Goal: Task Accomplishment & Management: Manage account settings

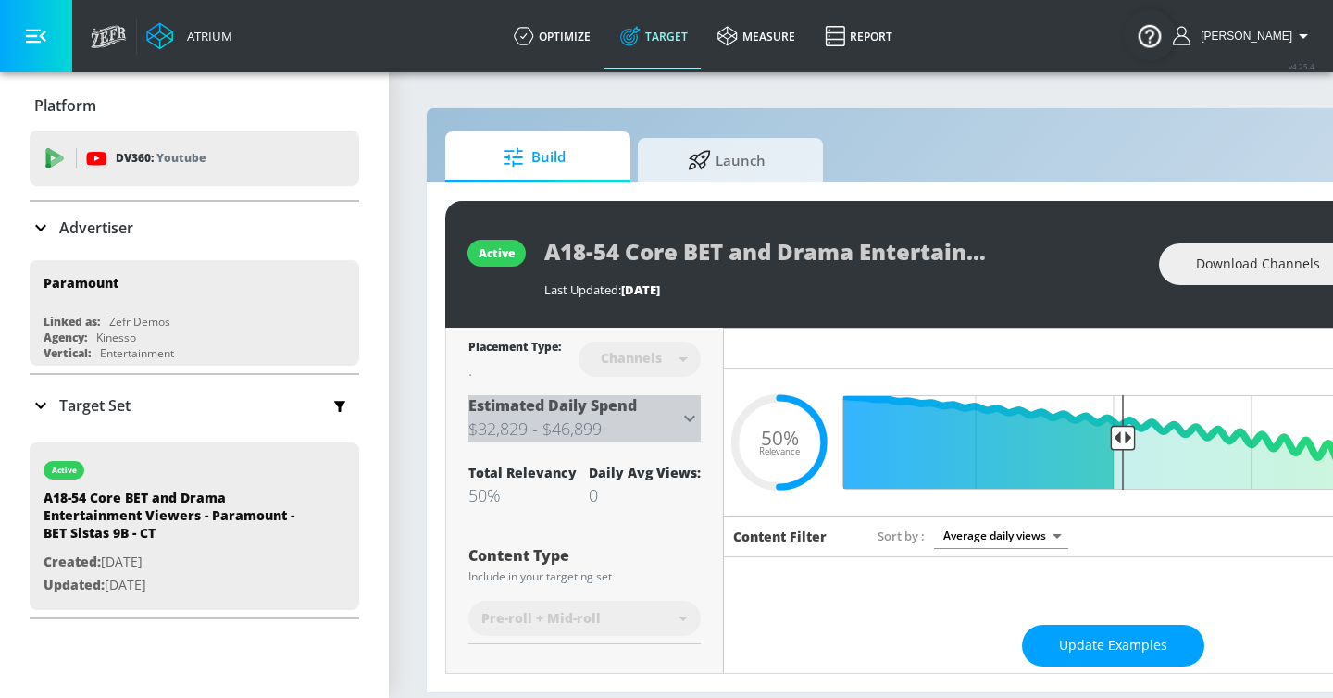
click at [672, 426] on h3 "$32,829 - $46,899" at bounding box center [573, 429] width 210 height 26
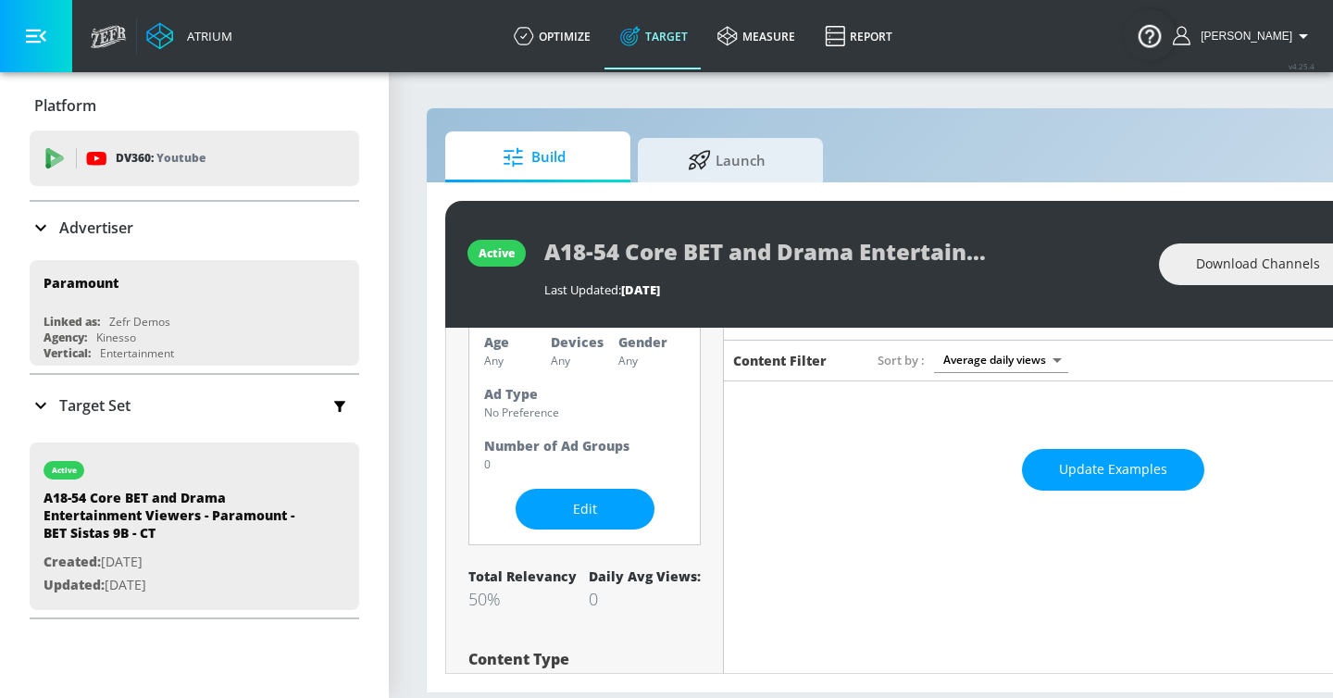
scroll to position [182, 0]
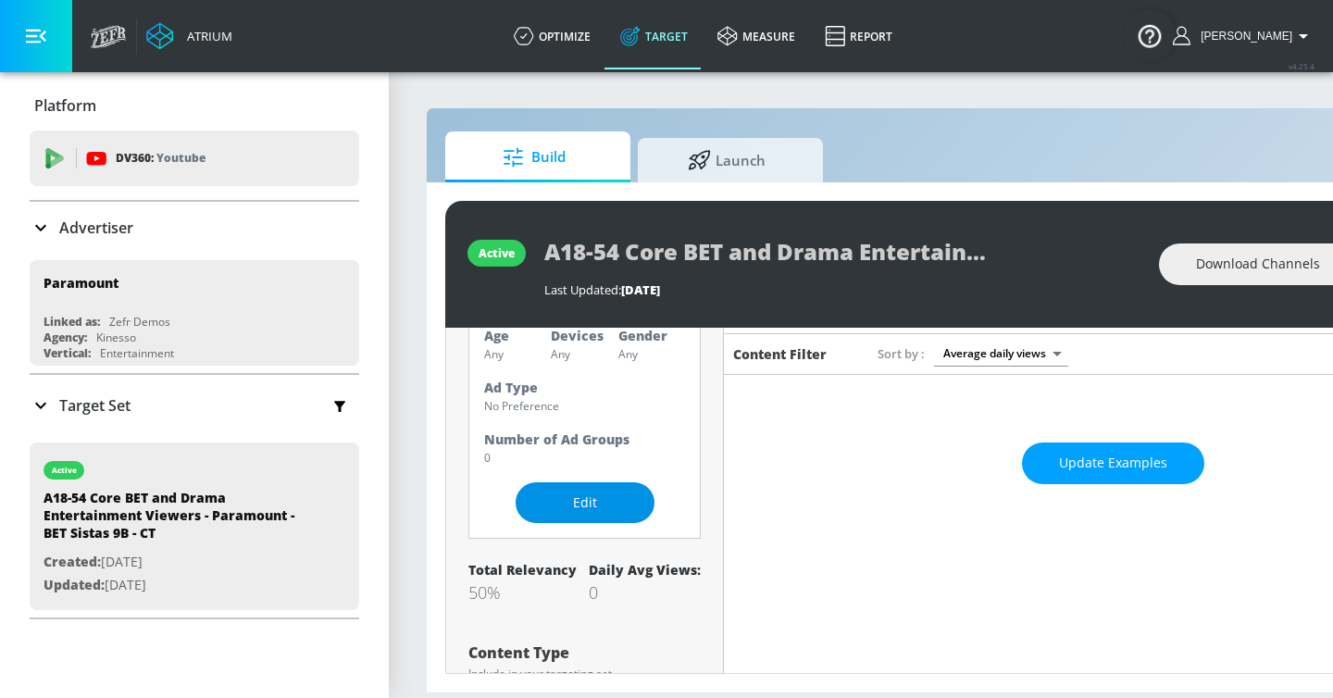
click at [590, 502] on span "Edit" at bounding box center [585, 503] width 65 height 23
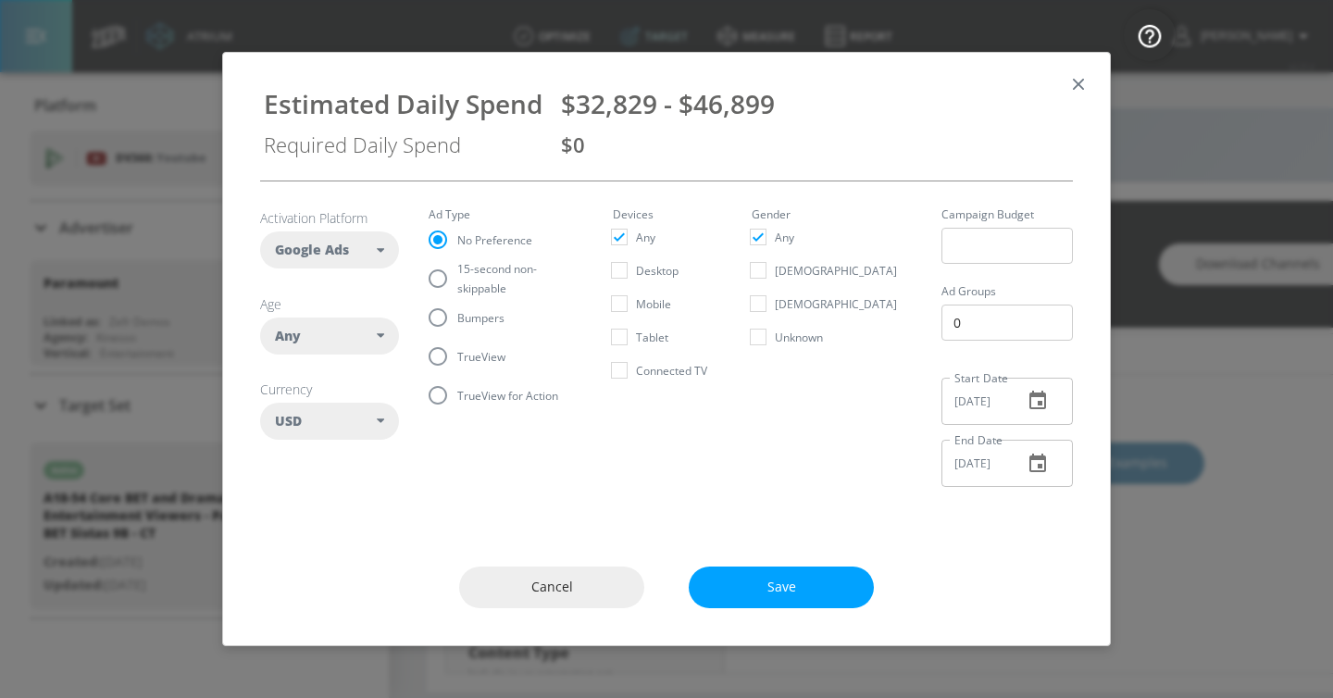
click at [352, 327] on div "Any" at bounding box center [326, 336] width 102 height 19
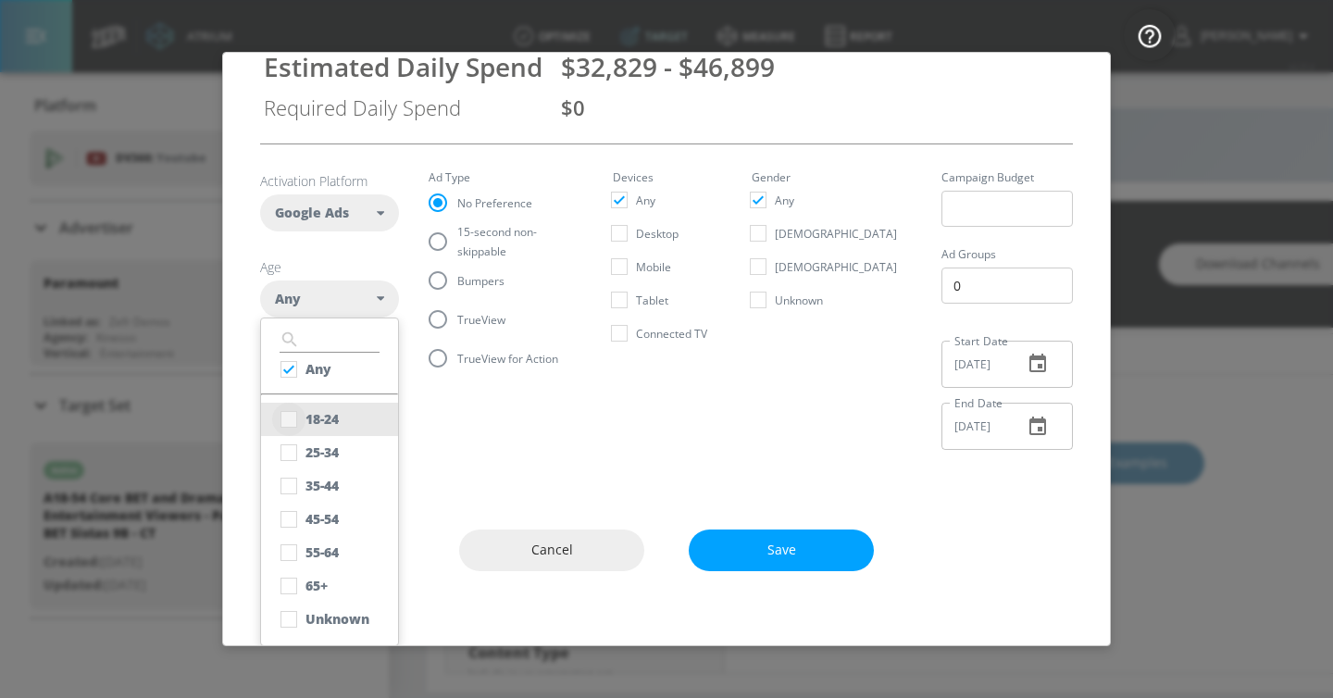
click at [301, 421] on input "checkbox" at bounding box center [288, 419] width 33 height 33
checkbox input "true"
checkbox input "false"
click at [293, 473] on input "checkbox" at bounding box center [288, 485] width 33 height 33
checkbox input "true"
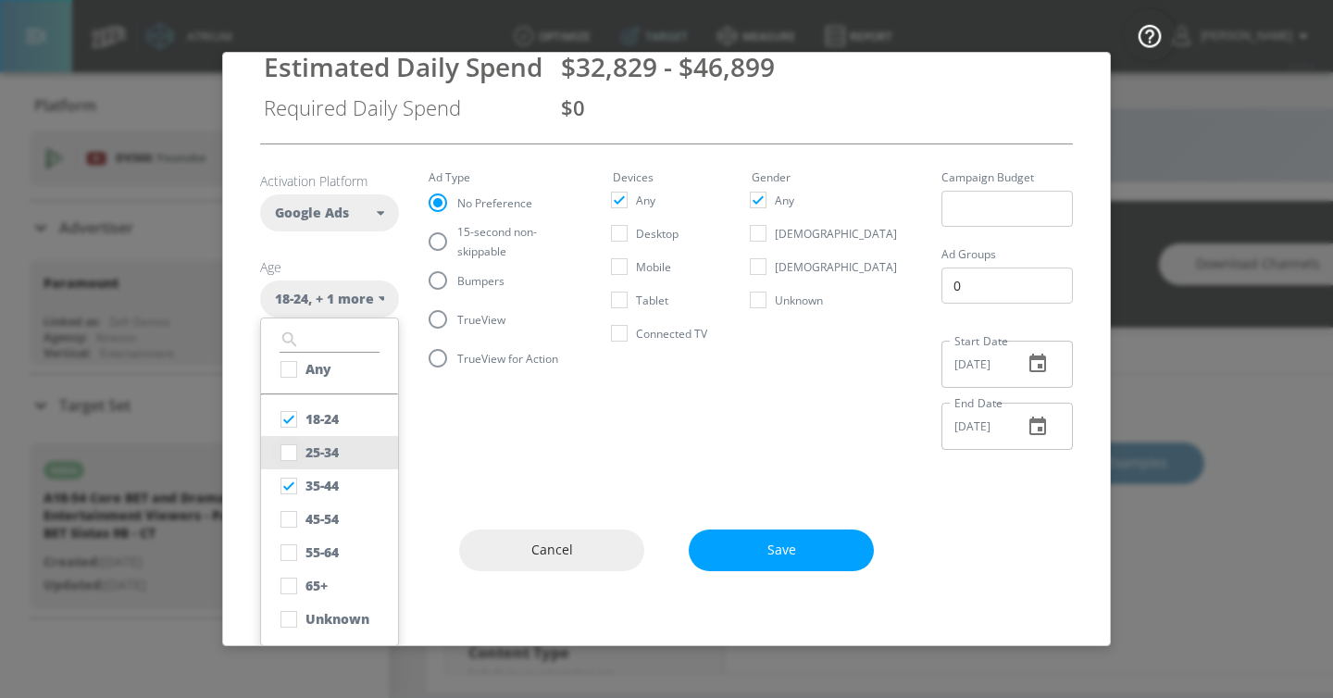
click at [292, 457] on input "checkbox" at bounding box center [288, 452] width 33 height 33
checkbox input "true"
click at [292, 521] on input "checkbox" at bounding box center [288, 519] width 33 height 33
checkbox input "true"
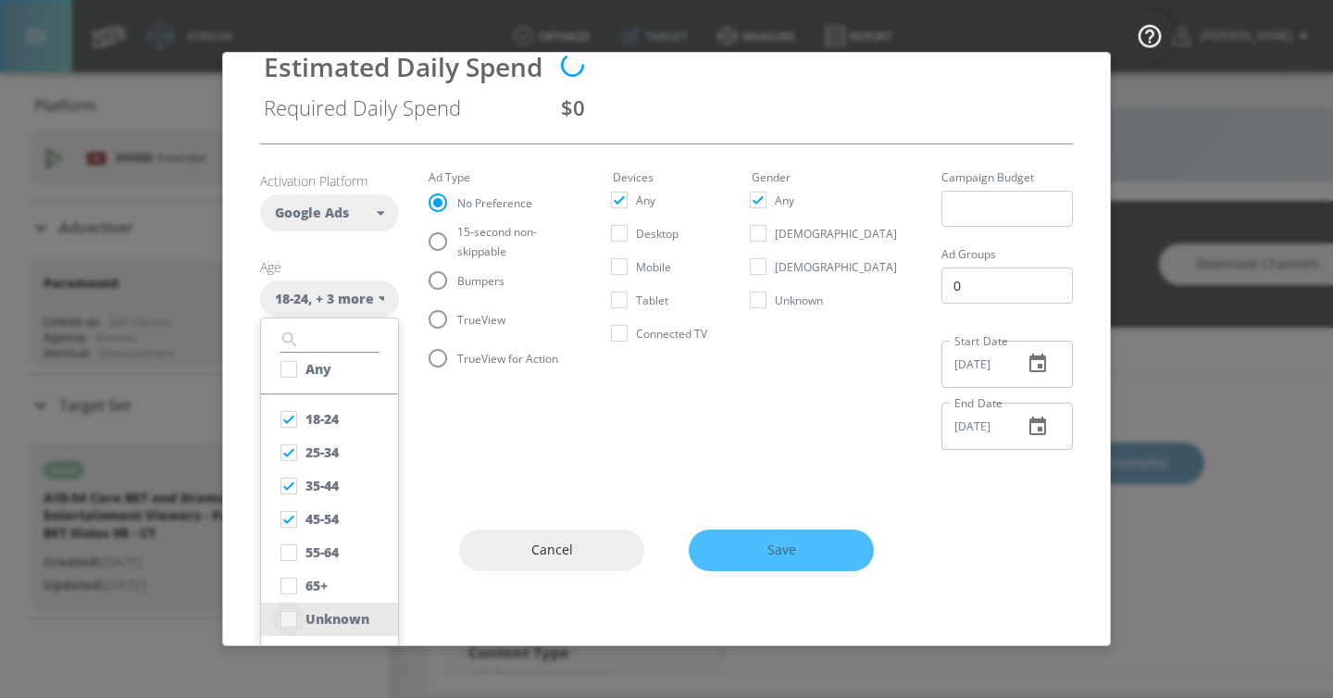
click at [293, 614] on input "checkbox" at bounding box center [288, 619] width 33 height 33
checkbox input "true"
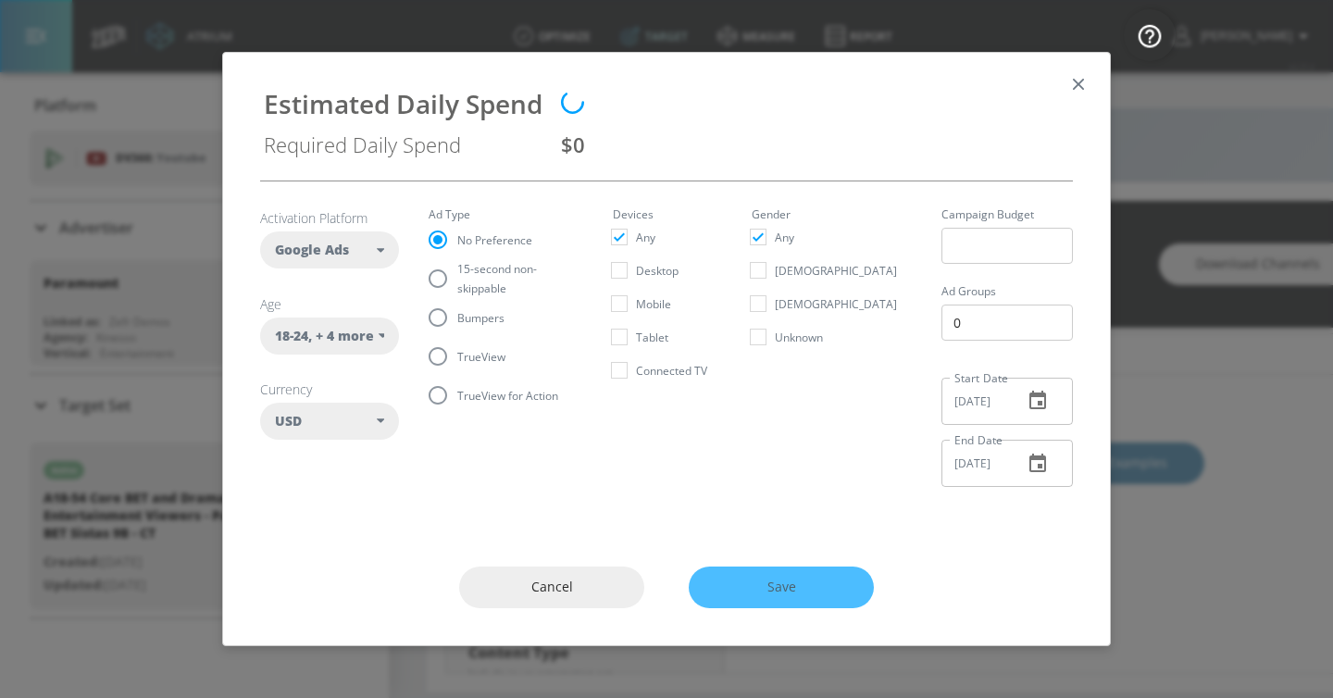
click at [463, 354] on fieldset "Ad Type No Preference 15-second non-skippable Bumpers TrueView TrueView for Act…" at bounding box center [506, 311] width 155 height 205
click at [463, 354] on span "TrueView" at bounding box center [481, 356] width 48 height 19
click at [457, 354] on input "TrueView" at bounding box center [437, 356] width 39 height 39
radio input "true"
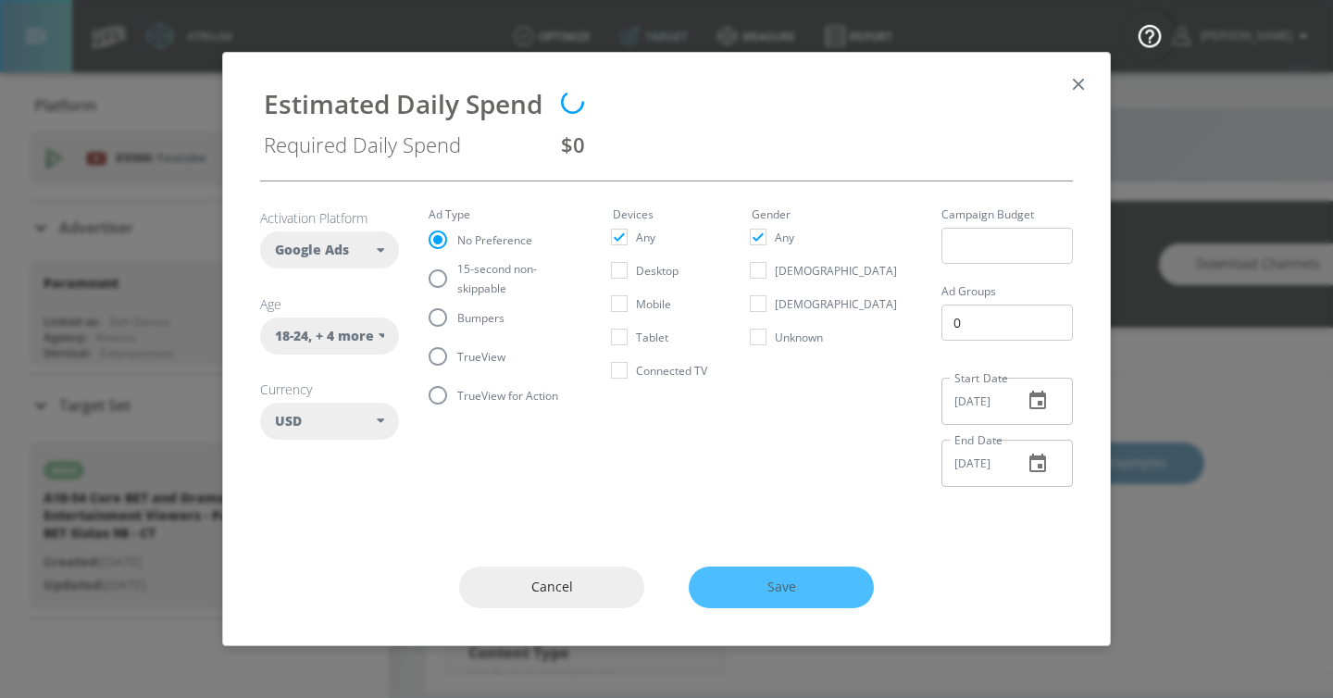
radio input "false"
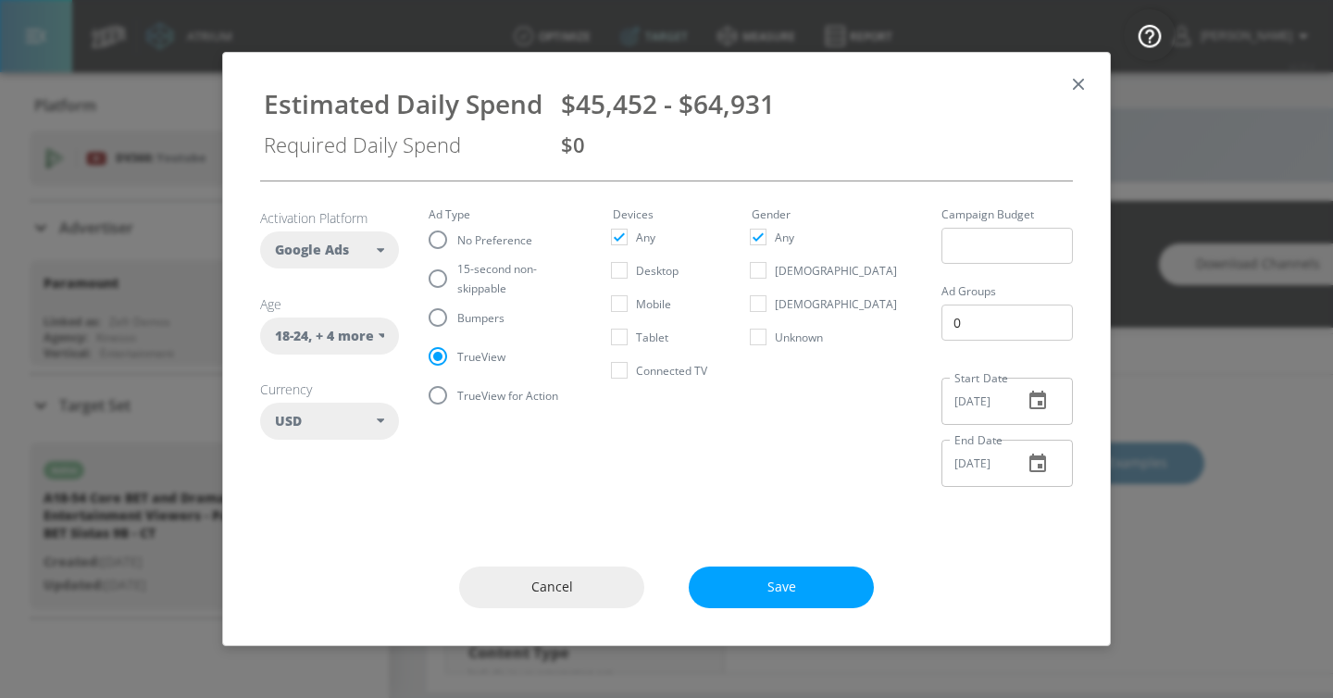
click at [462, 274] on span "15-second non-skippable" at bounding box center [512, 278] width 111 height 39
click at [457, 274] on input "15-second non-skippable" at bounding box center [437, 278] width 39 height 39
radio input "true"
radio input "false"
click at [498, 313] on span "Bumpers" at bounding box center [480, 317] width 47 height 19
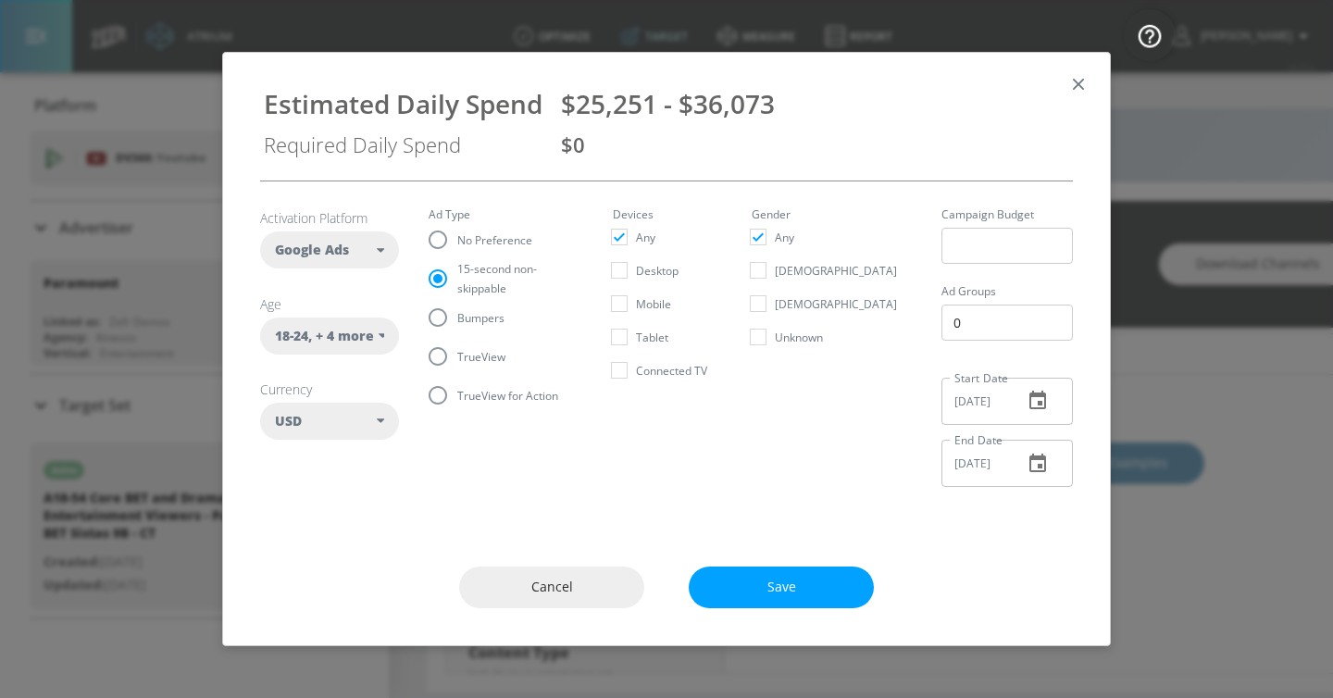
click at [457, 313] on input "Bumpers" at bounding box center [437, 317] width 39 height 39
radio input "true"
radio input "false"
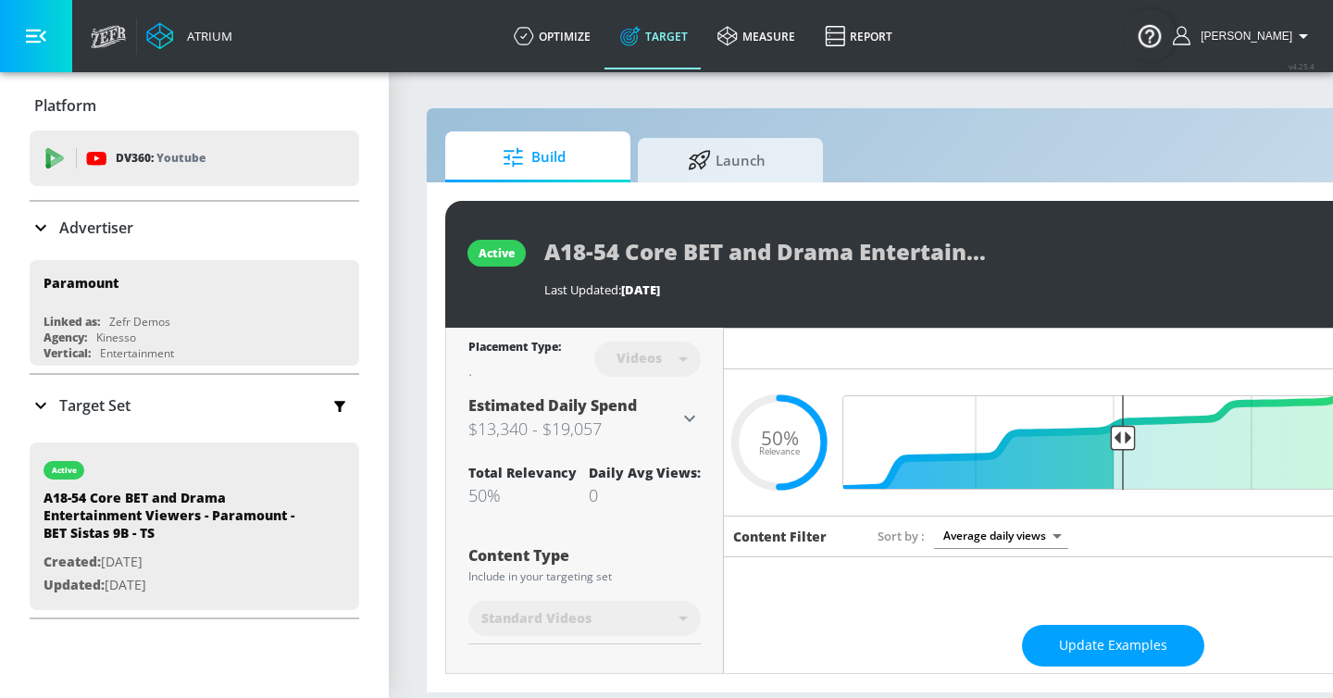
click at [647, 432] on h3 "$13,340 - $19,057" at bounding box center [573, 429] width 210 height 26
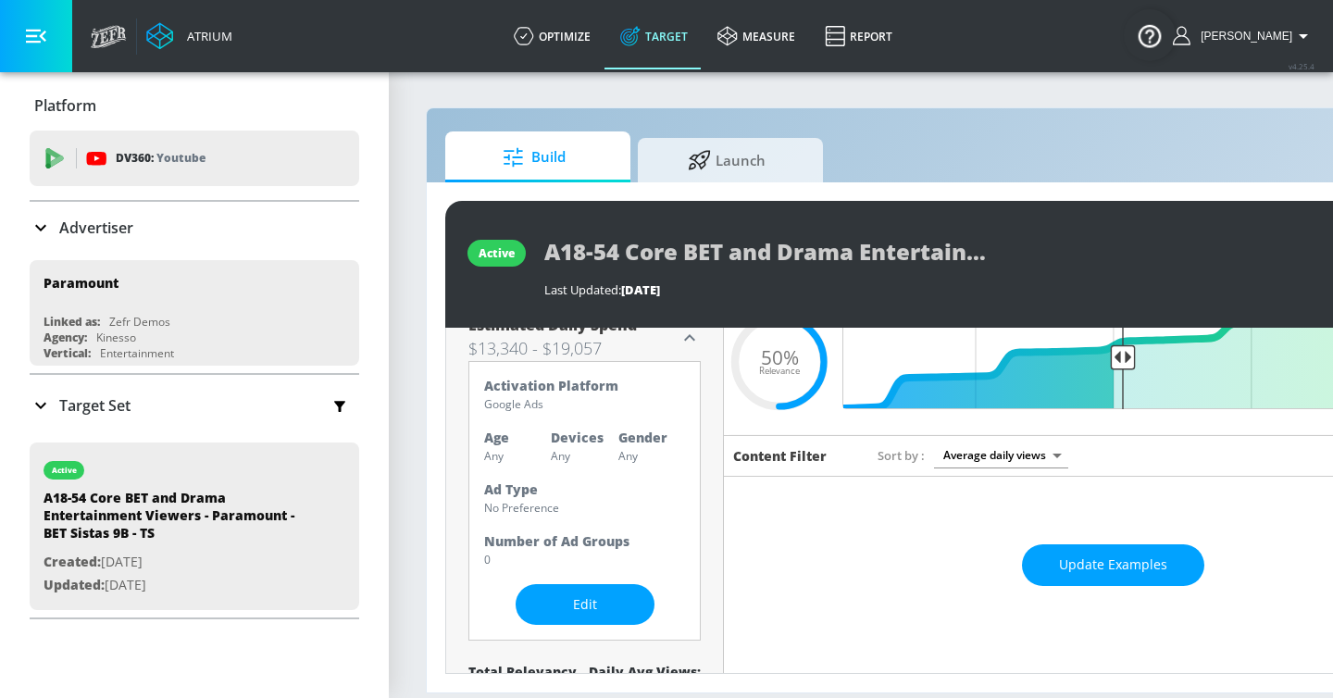
scroll to position [93, 0]
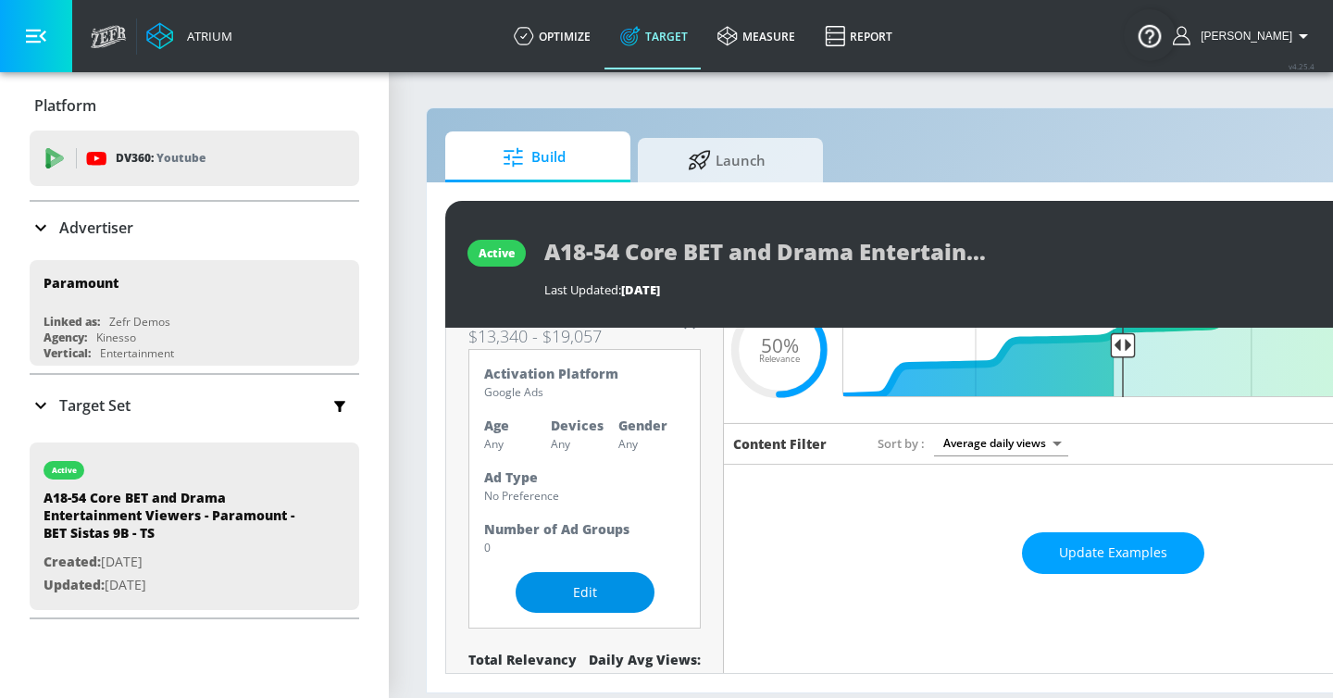
click at [600, 587] on span "Edit" at bounding box center [585, 592] width 65 height 23
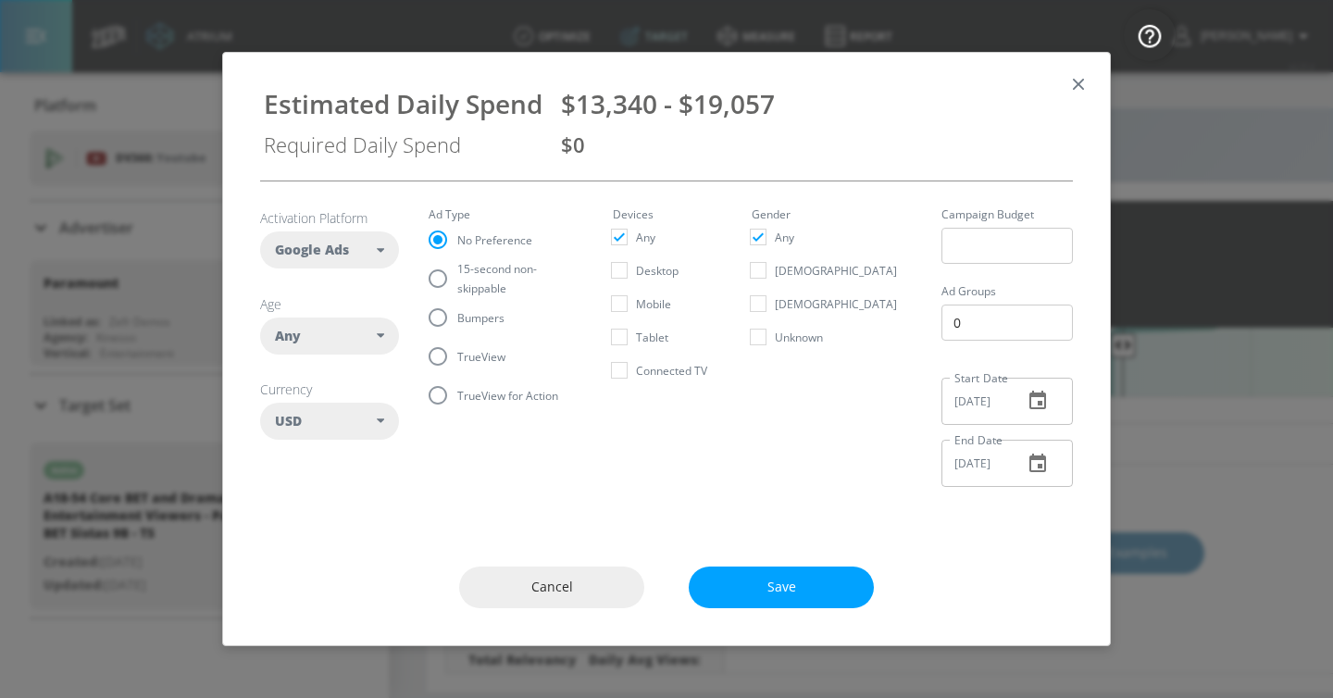
click at [356, 348] on div "Any" at bounding box center [329, 336] width 139 height 37
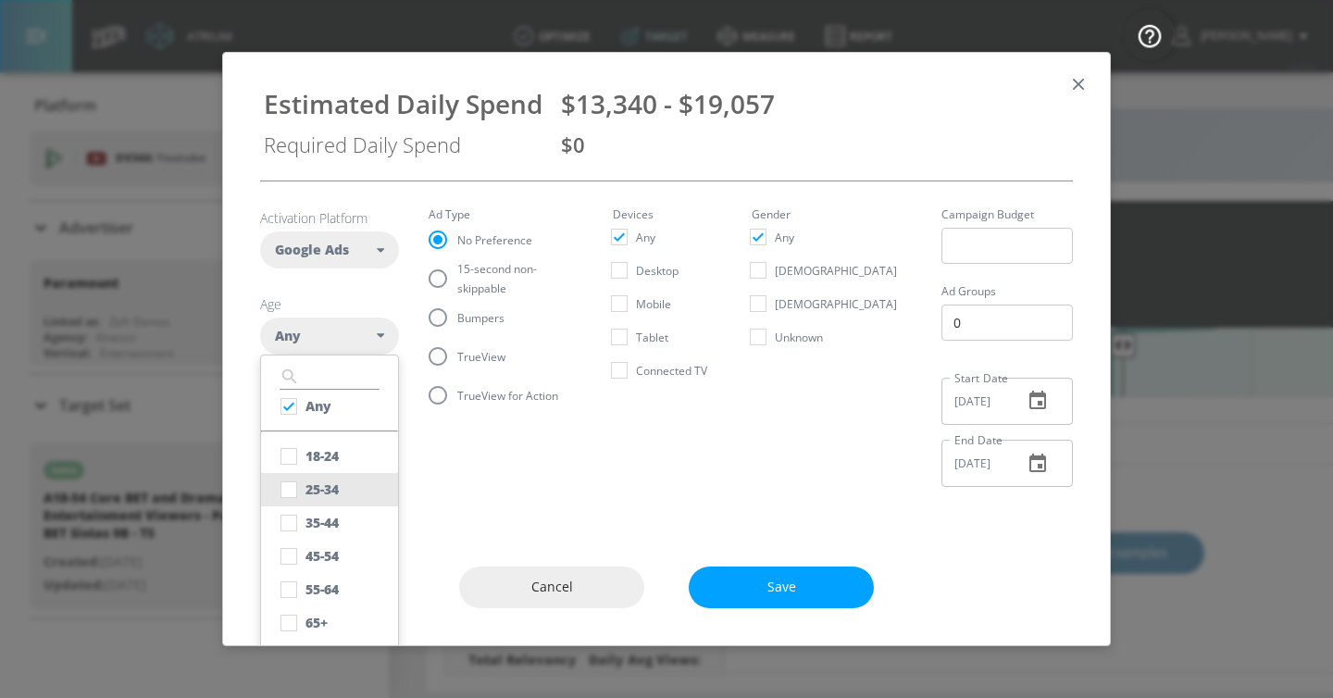
scroll to position [19, 0]
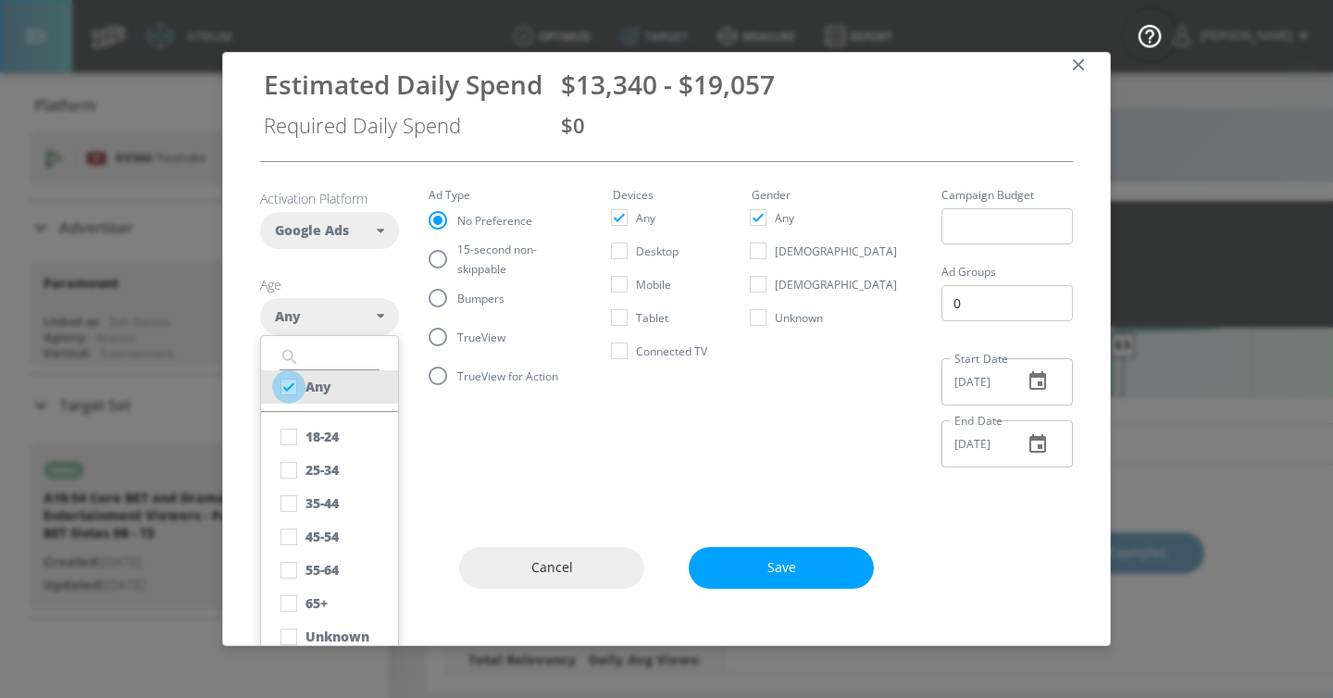
click at [298, 372] on input "checkbox" at bounding box center [288, 386] width 33 height 33
click at [293, 380] on input "checkbox" at bounding box center [288, 386] width 33 height 33
checkbox input "true"
click at [287, 422] on input "checkbox" at bounding box center [288, 436] width 33 height 33
checkbox input "true"
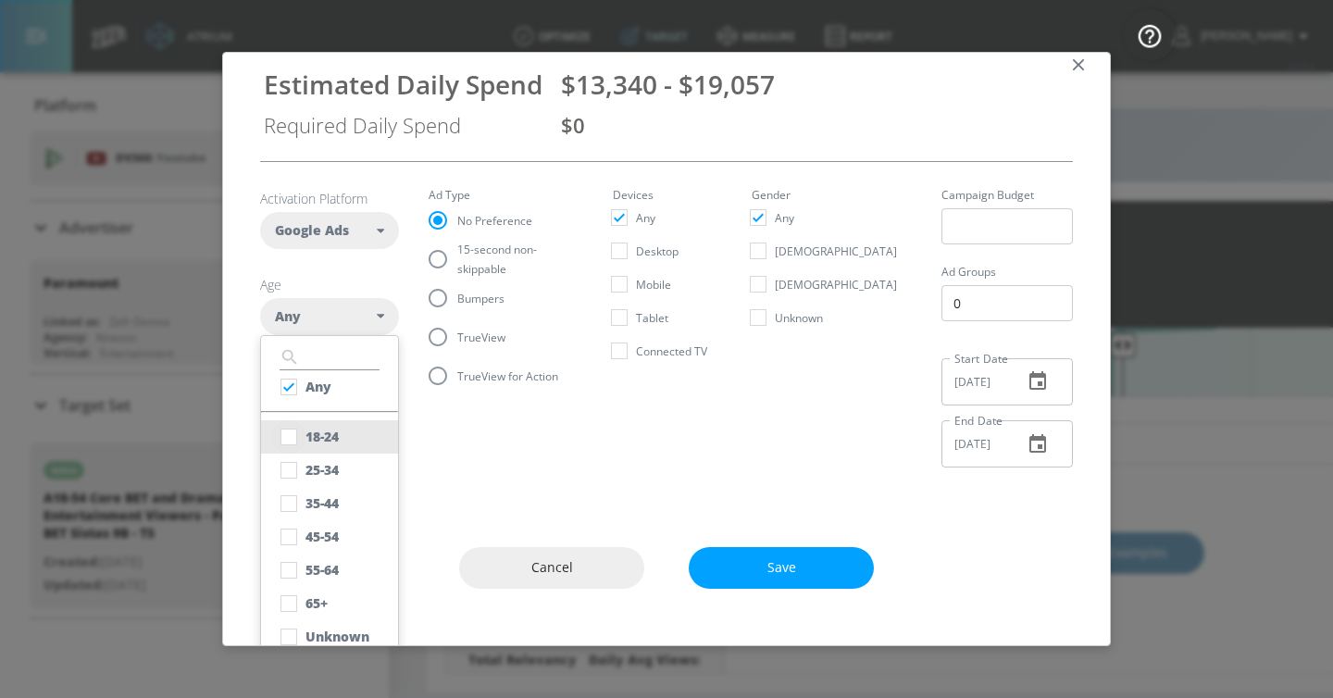
checkbox input "false"
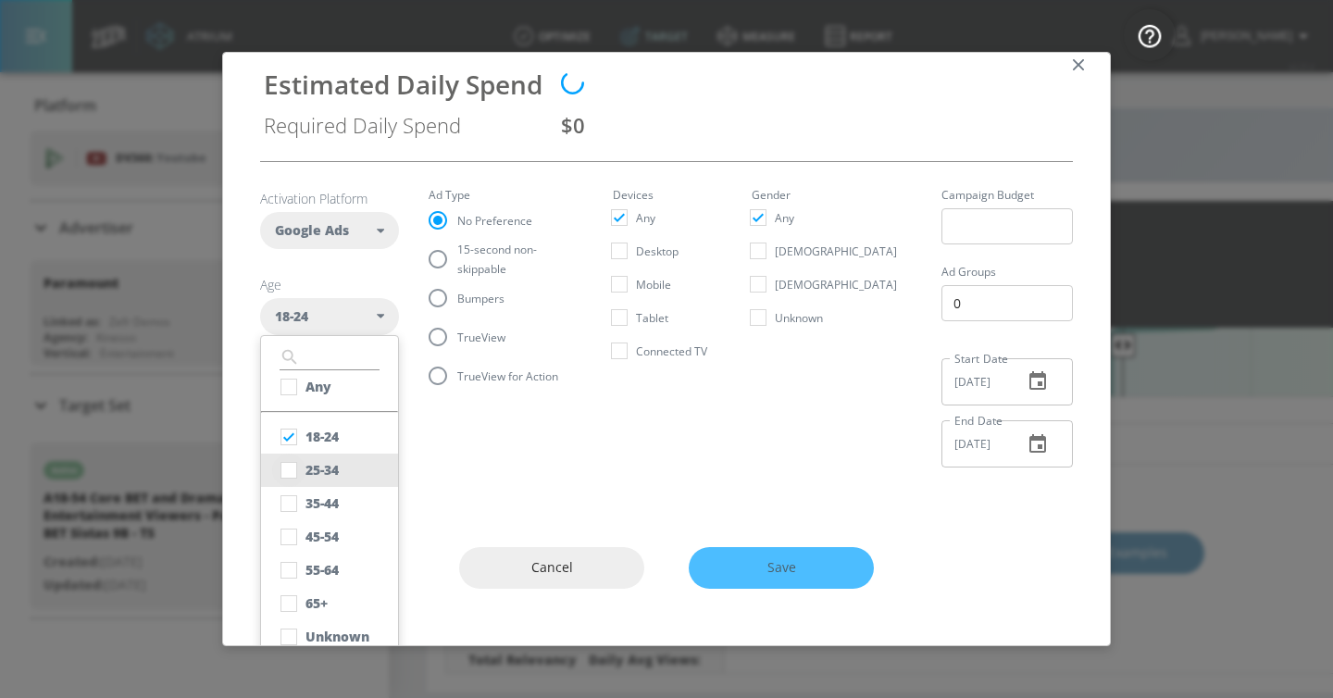
click at [290, 465] on input "checkbox" at bounding box center [288, 470] width 33 height 33
checkbox input "true"
click at [287, 504] on input "checkbox" at bounding box center [288, 503] width 33 height 33
checkbox input "true"
click at [287, 527] on input "checkbox" at bounding box center [288, 536] width 33 height 33
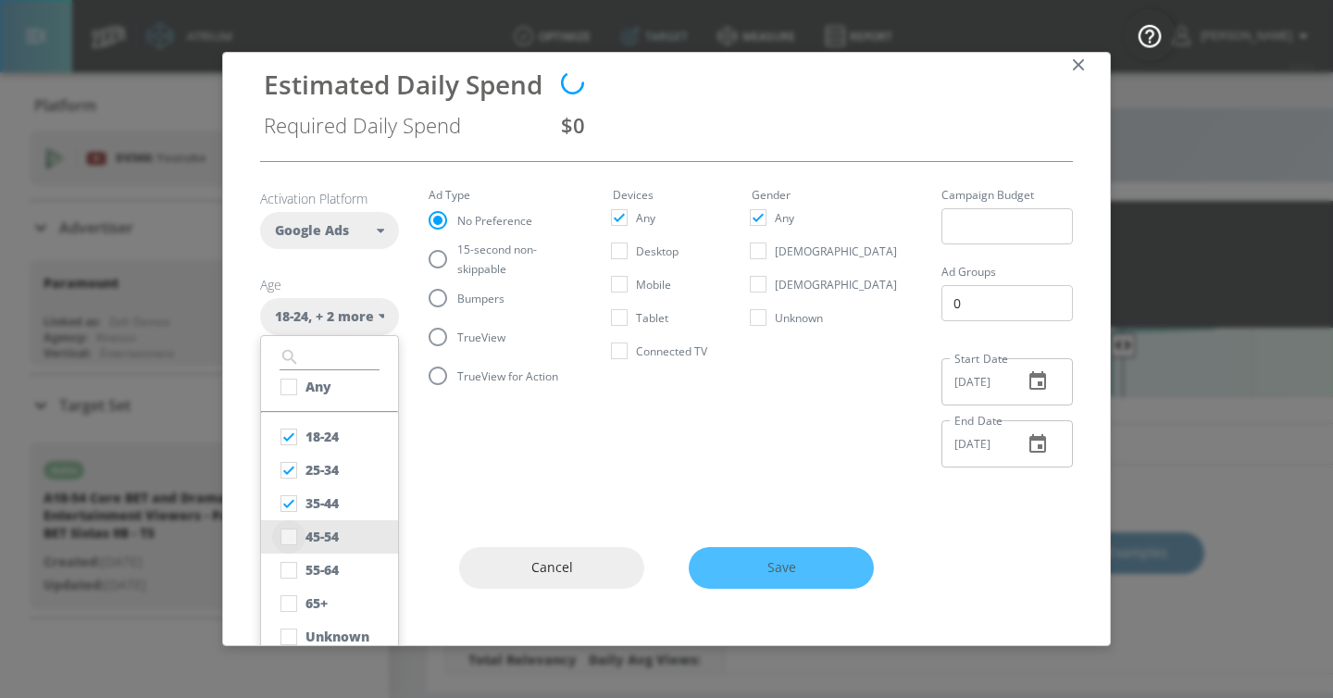
checkbox input "true"
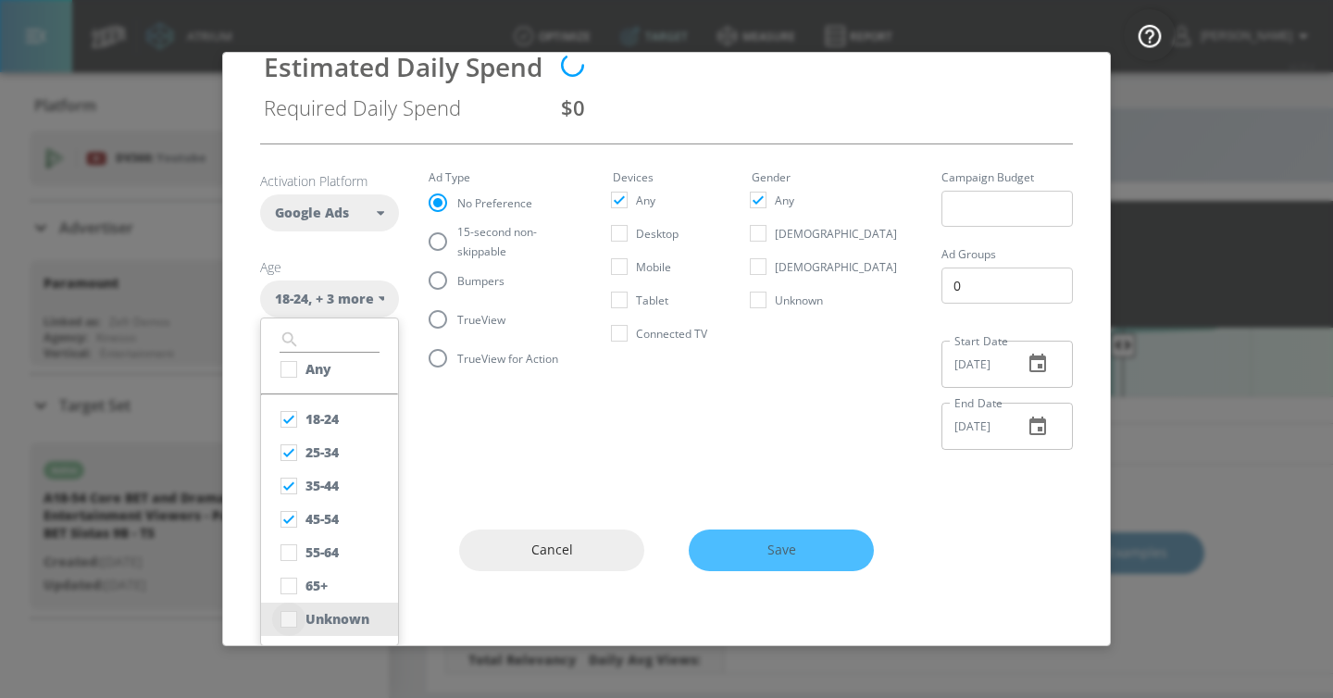
click at [294, 603] on input "checkbox" at bounding box center [288, 619] width 33 height 33
checkbox input "true"
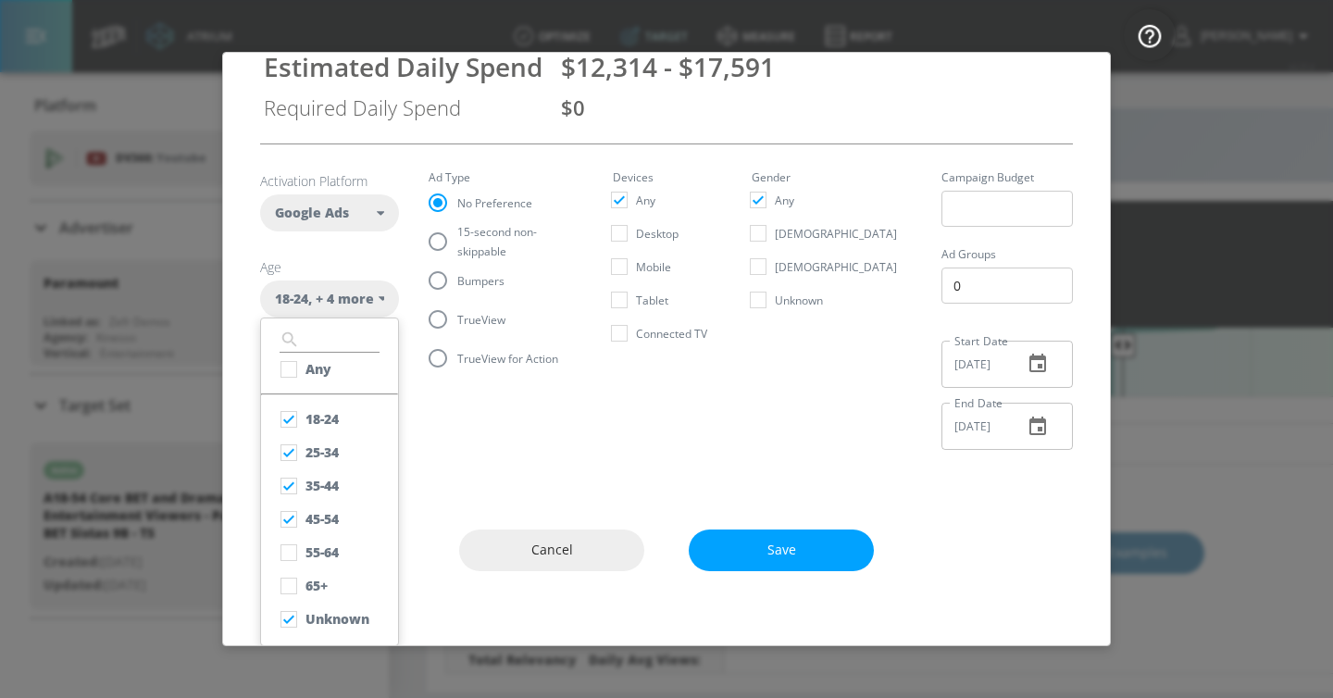
scroll to position [0, 0]
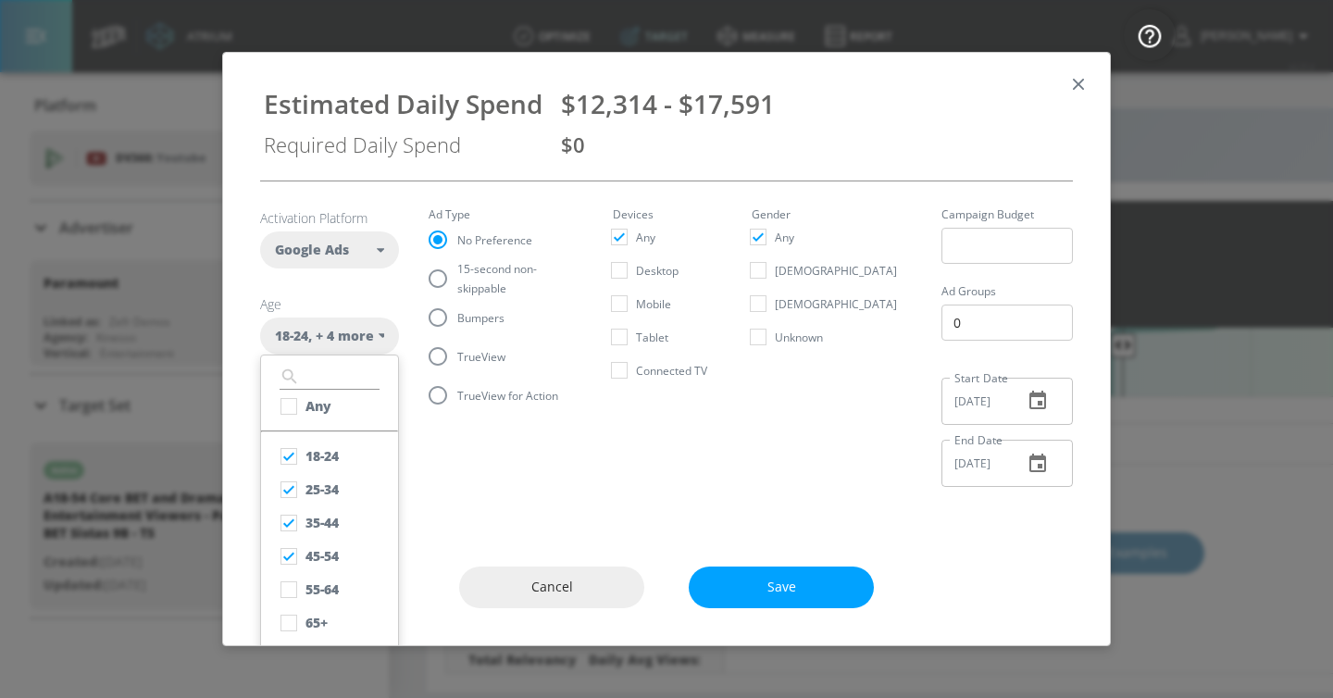
click at [457, 315] on fieldset "Ad Type No Preference 15-second non-skippable Bumpers TrueView TrueView for Act…" at bounding box center [506, 311] width 155 height 205
click at [445, 362] on input "TrueView" at bounding box center [437, 356] width 39 height 39
radio input "true"
radio input "false"
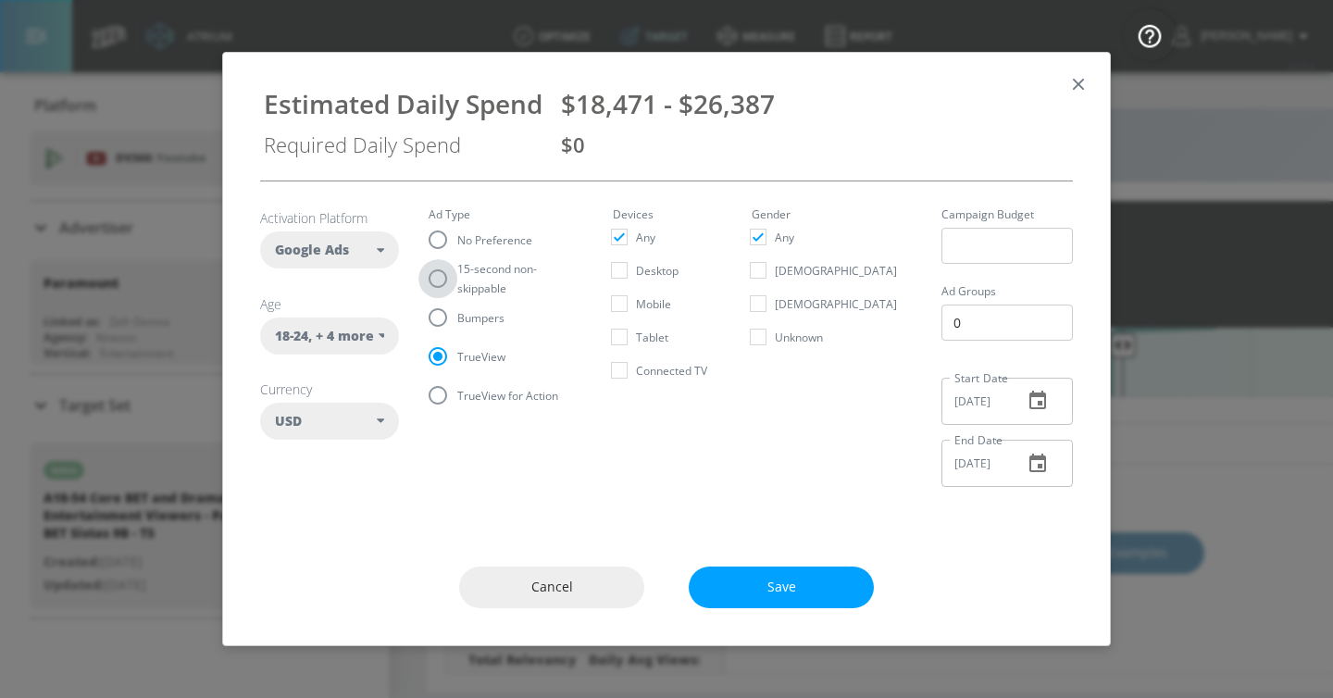
click at [444, 276] on input "15-second non-skippable" at bounding box center [437, 278] width 39 height 39
radio input "true"
radio input "false"
click at [463, 324] on span "Bumpers" at bounding box center [480, 317] width 47 height 19
click at [457, 324] on input "Bumpers" at bounding box center [437, 317] width 39 height 39
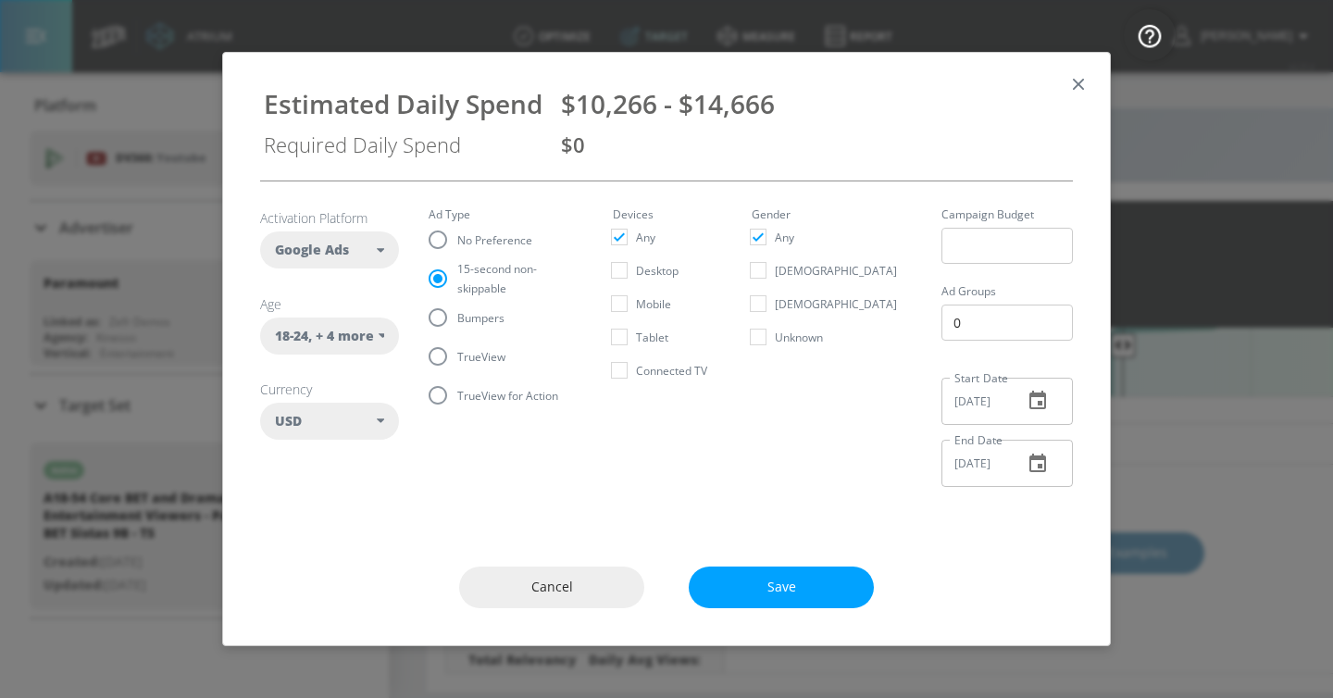
radio input "true"
radio input "false"
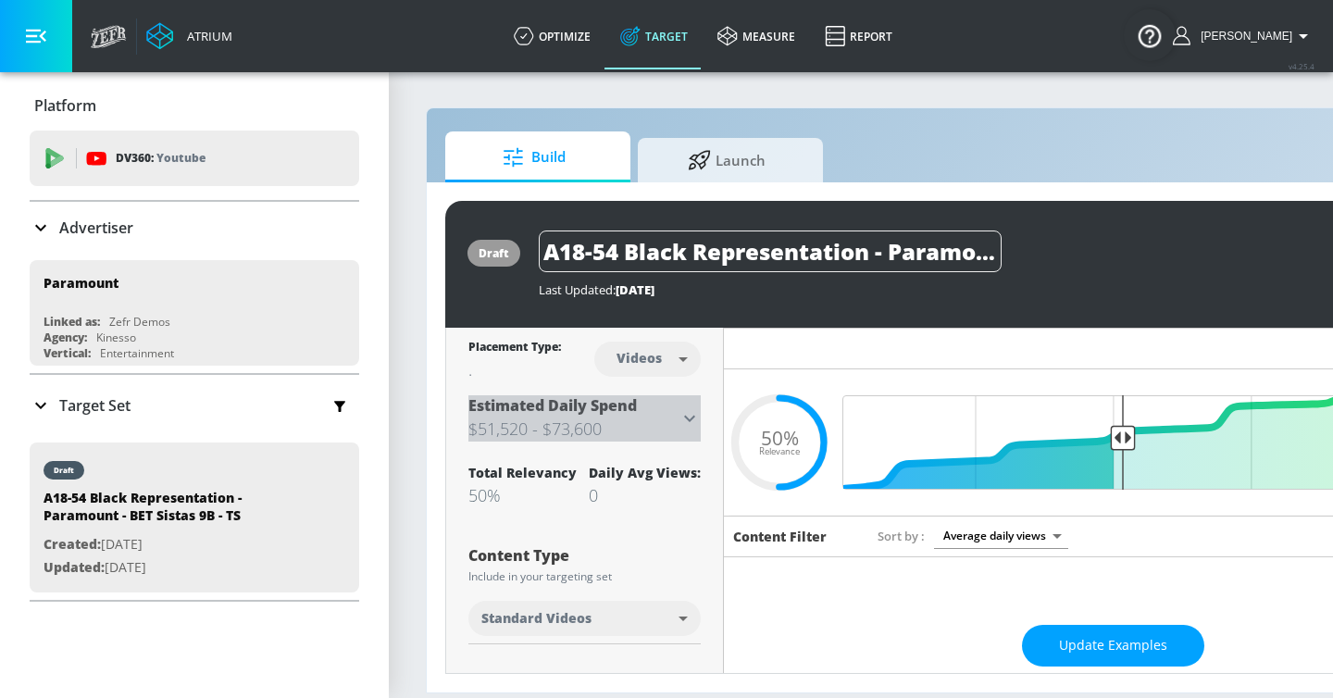
click at [680, 421] on icon at bounding box center [690, 418] width 22 height 22
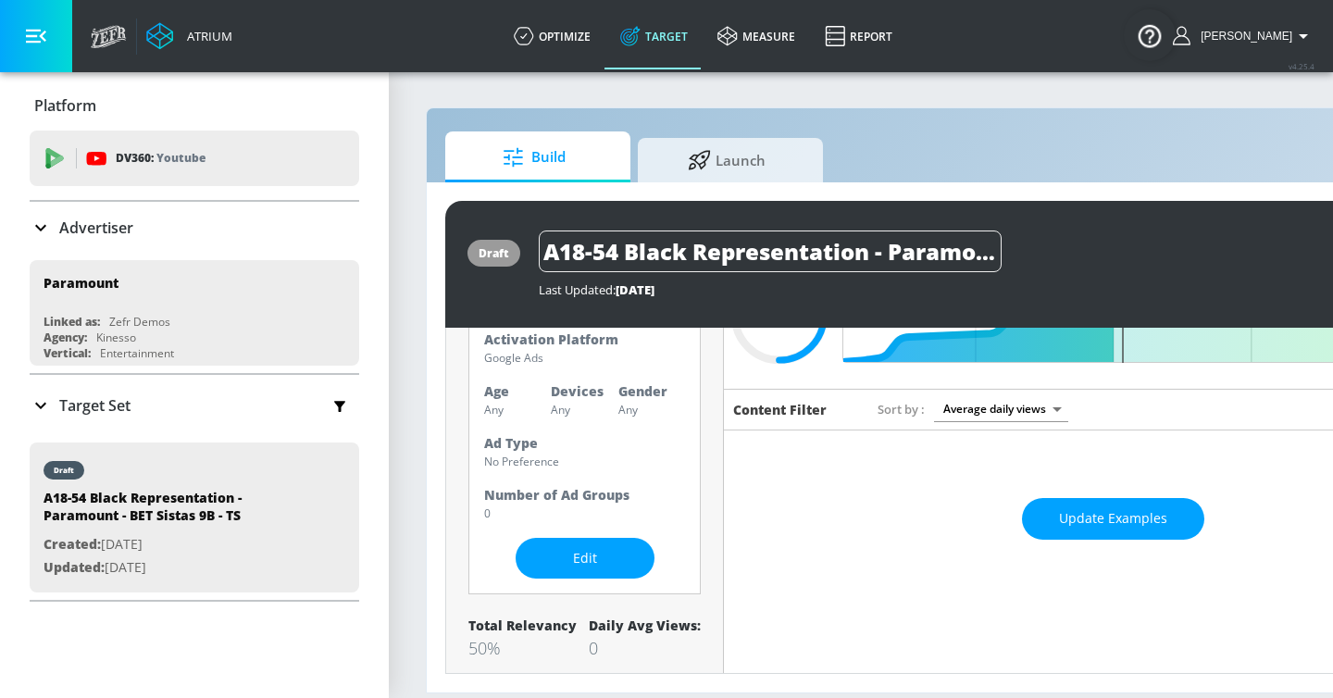
scroll to position [148, 0]
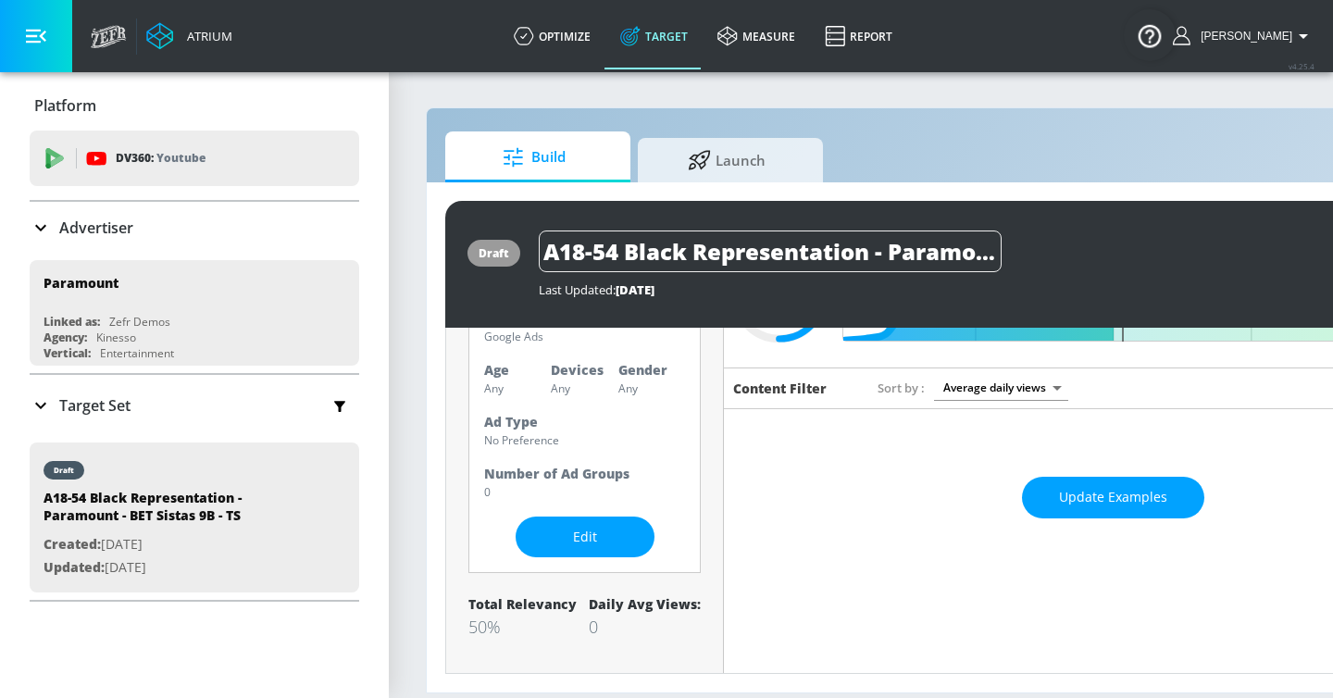
click at [620, 564] on div "Activation Platform Google Ads Age Any Devices Any Gender Any Ad Type No Prefer…" at bounding box center [584, 433] width 232 height 280
click at [612, 542] on span "Edit" at bounding box center [585, 537] width 65 height 23
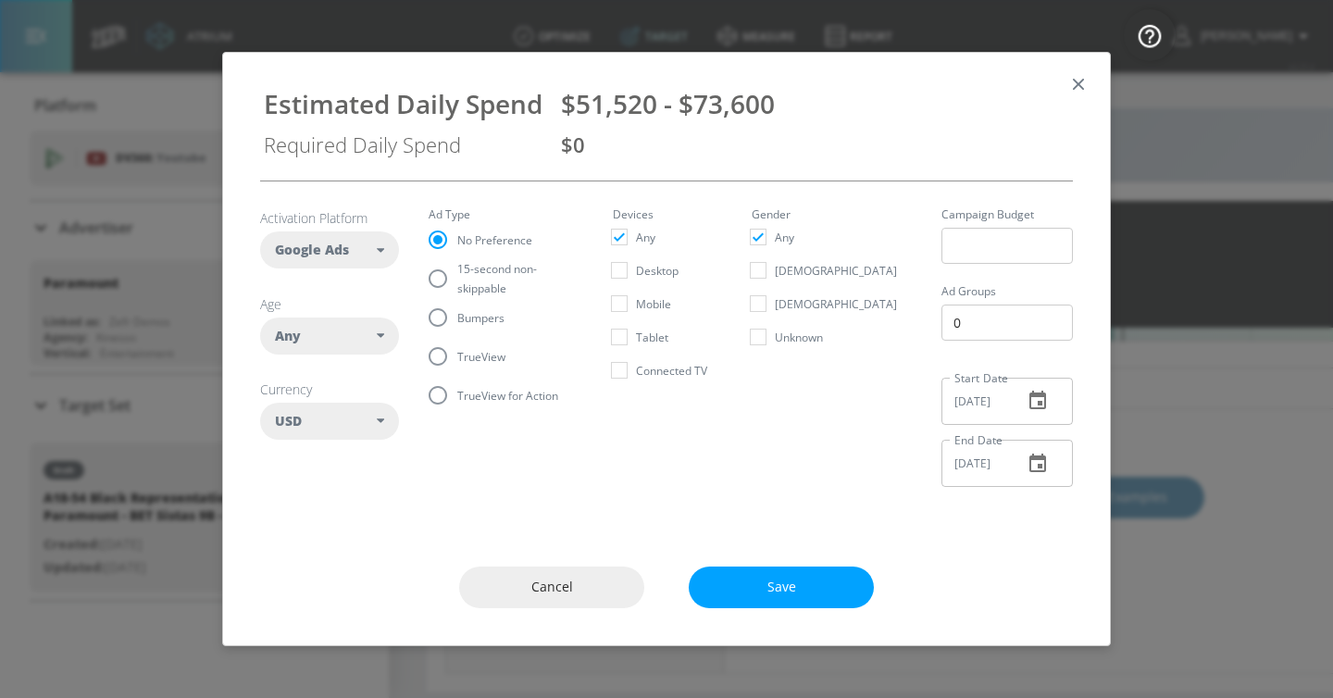
click at [378, 357] on article "Activation Platform Google Ads DV360 Google Ads Age Any ​ Any 18-24 25-34 35-44…" at bounding box center [329, 327] width 139 height 236
click at [371, 341] on div "Any" at bounding box center [326, 336] width 102 height 19
click at [307, 458] on div "18-24" at bounding box center [321, 456] width 33 height 18
checkbox input "false"
checkbox input "true"
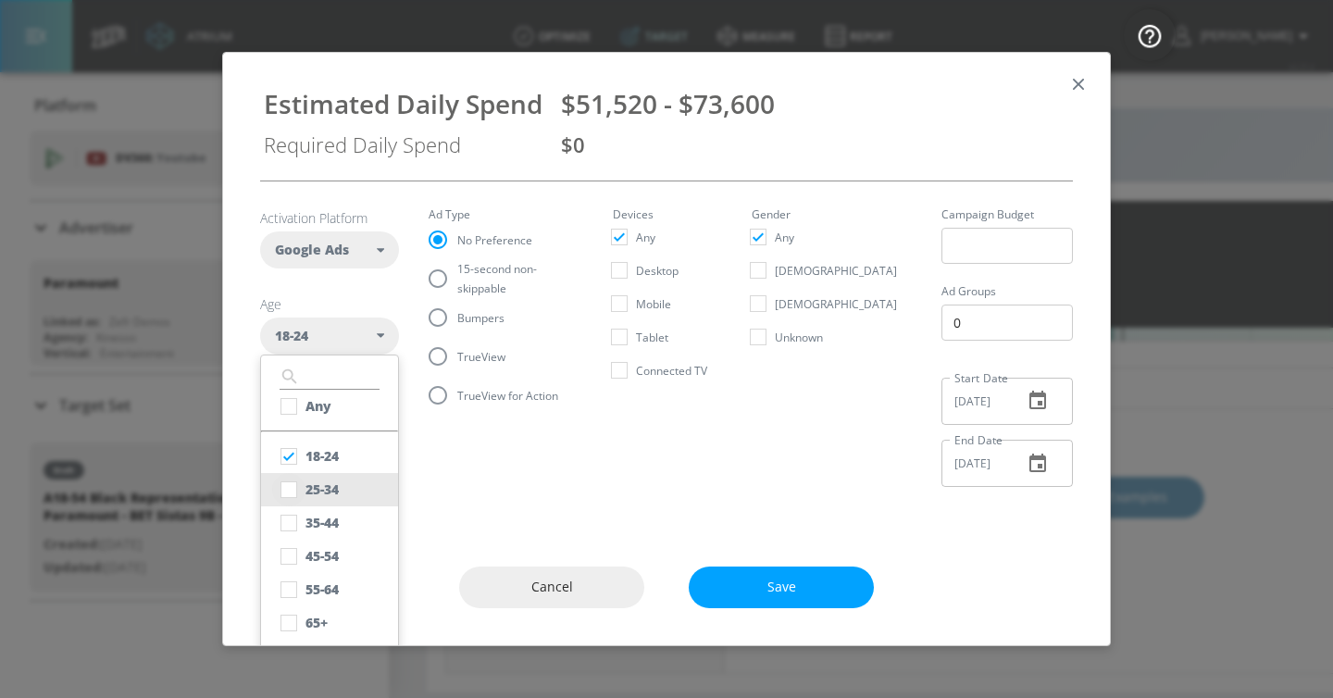
click at [301, 495] on input "checkbox" at bounding box center [288, 489] width 33 height 33
checkbox input "true"
click at [298, 519] on input "checkbox" at bounding box center [288, 522] width 33 height 33
checkbox input "true"
click at [297, 544] on input "checkbox" at bounding box center [288, 556] width 33 height 33
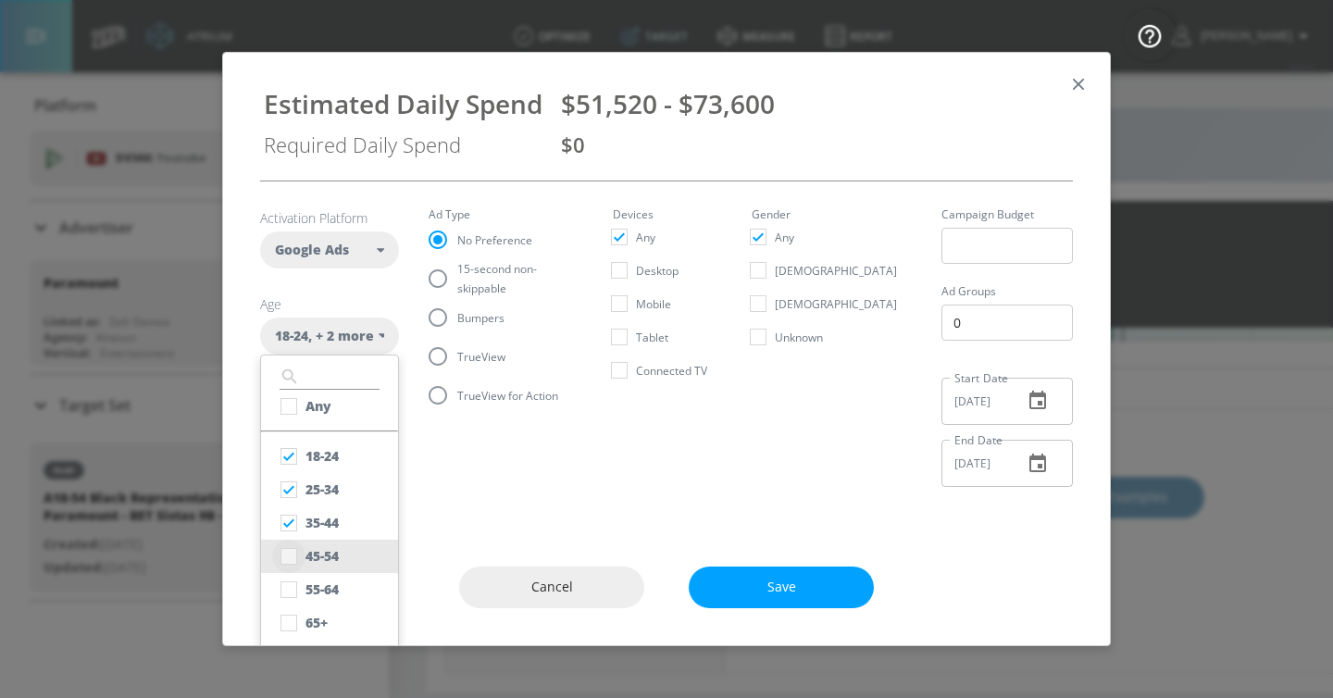
checkbox input "true"
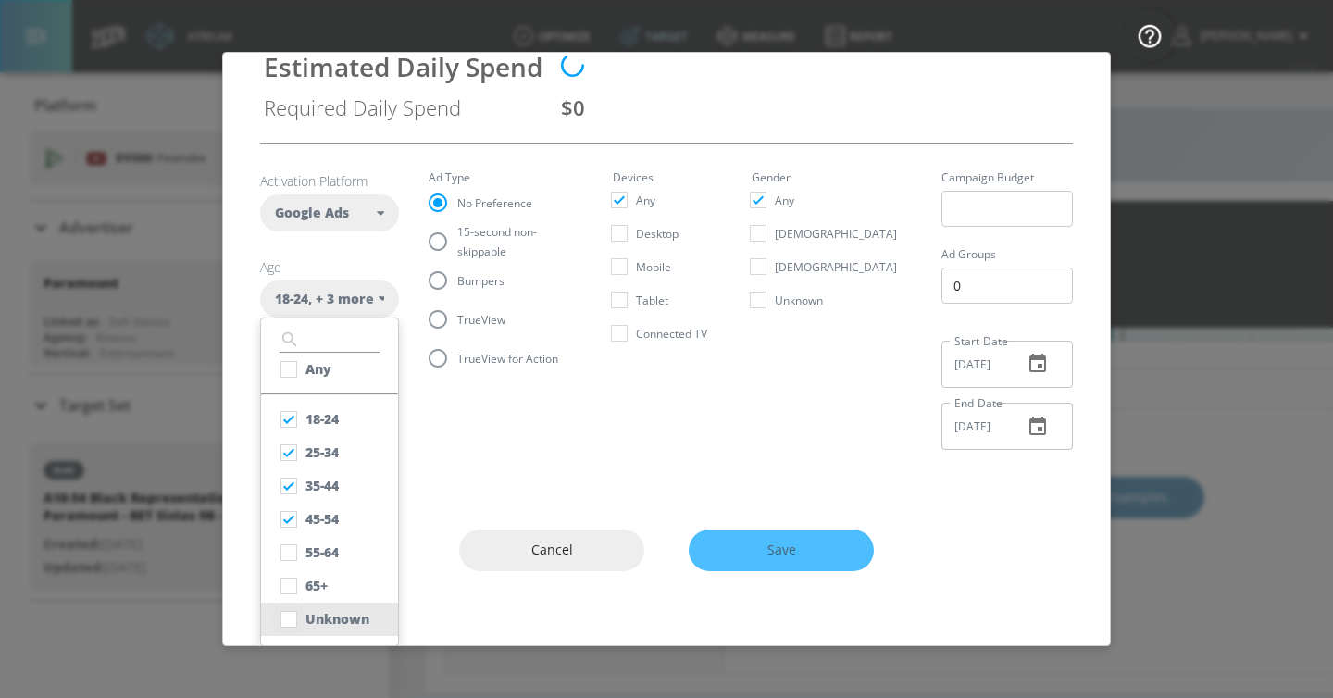
click at [292, 617] on input "checkbox" at bounding box center [288, 619] width 33 height 33
checkbox input "true"
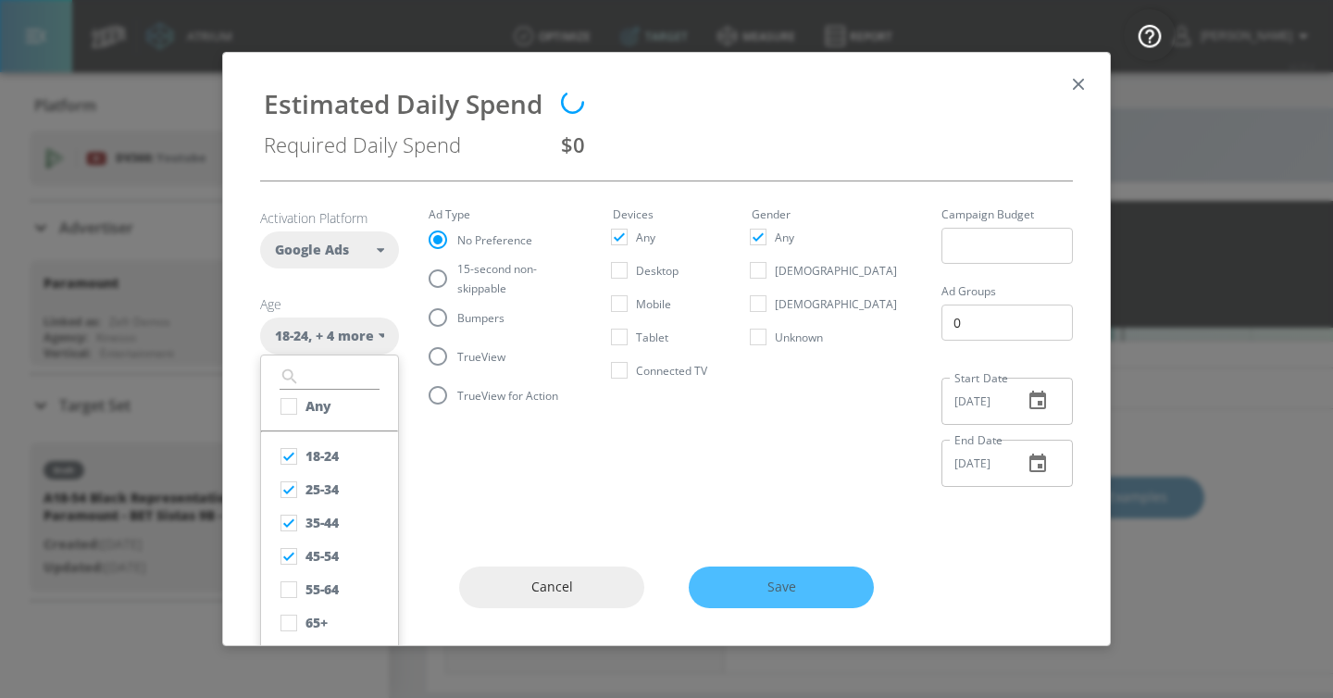
click at [454, 312] on fieldset "Ad Type No Preference 15-second non-skippable Bumpers TrueView TrueView for Act…" at bounding box center [506, 311] width 155 height 205
click at [440, 369] on input "TrueView" at bounding box center [437, 356] width 39 height 39
radio input "true"
radio input "false"
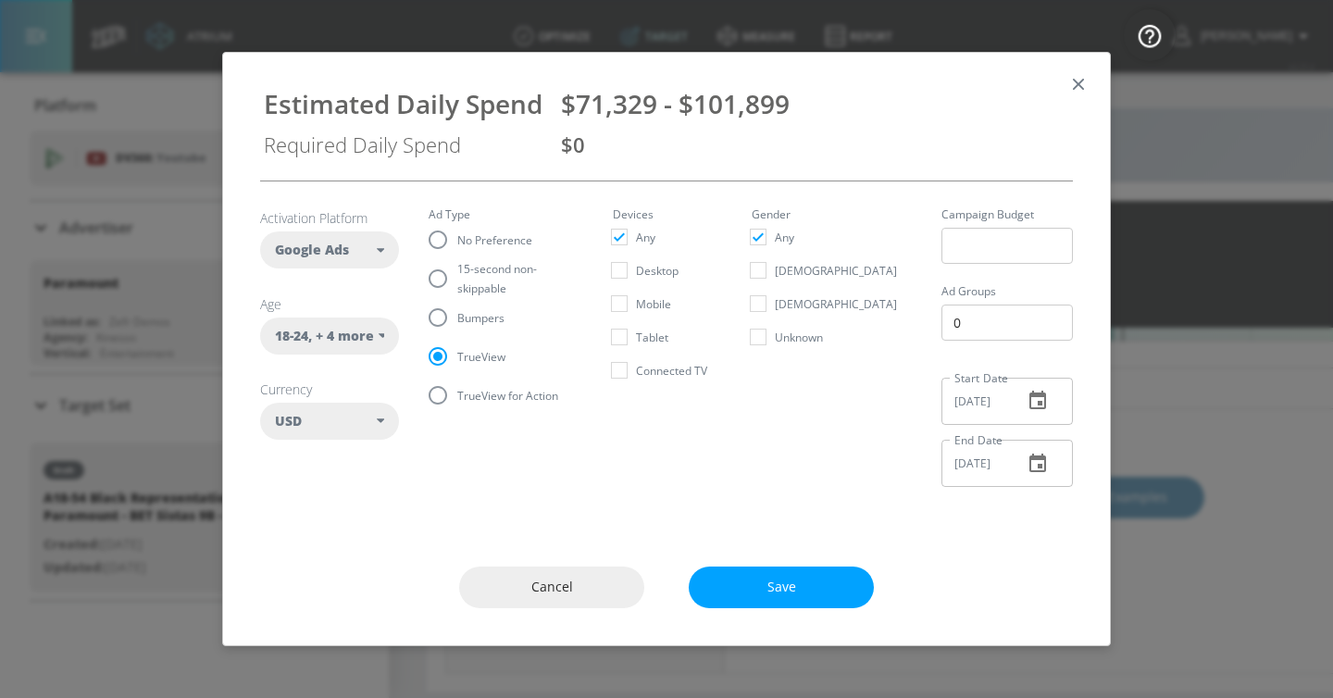
click at [470, 280] on span "15-second non-skippable" at bounding box center [512, 278] width 111 height 39
click at [457, 280] on input "15-second non-skippable" at bounding box center [437, 278] width 39 height 39
radio input "true"
radio input "false"
click at [492, 325] on span "Bumpers" at bounding box center [480, 317] width 47 height 19
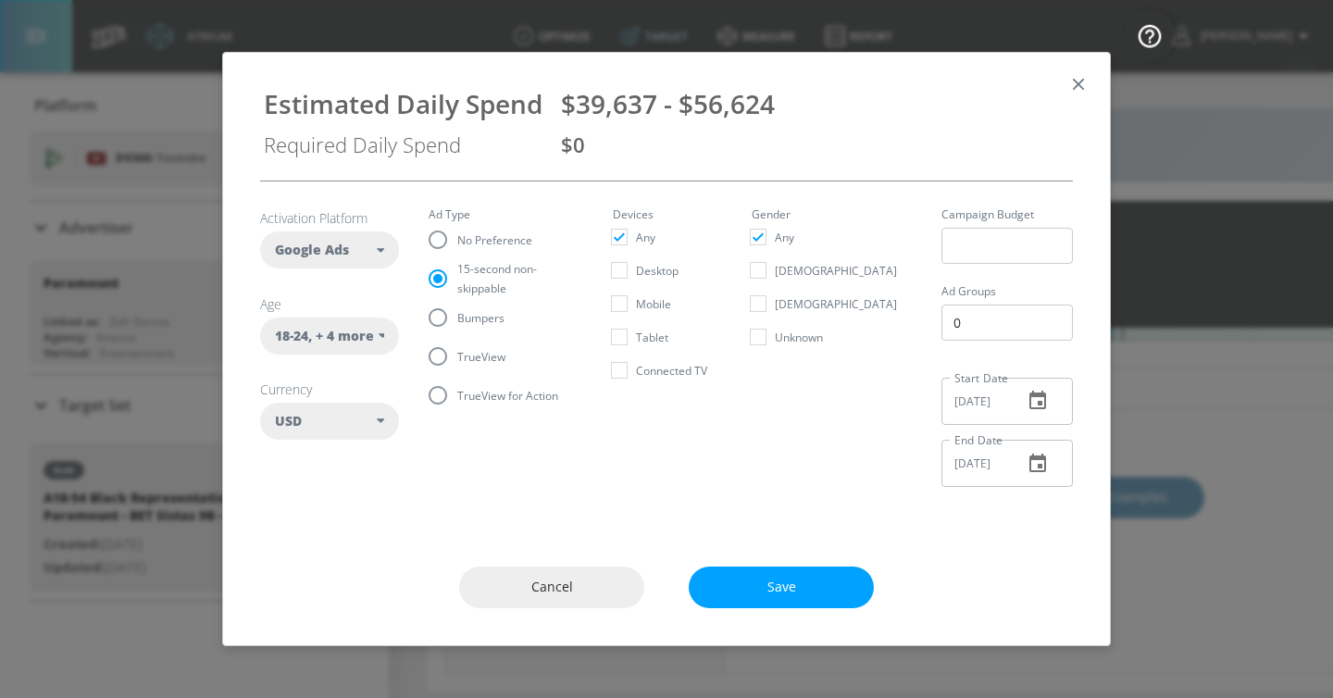
click at [457, 325] on input "Bumpers" at bounding box center [437, 317] width 39 height 39
radio input "true"
radio input "false"
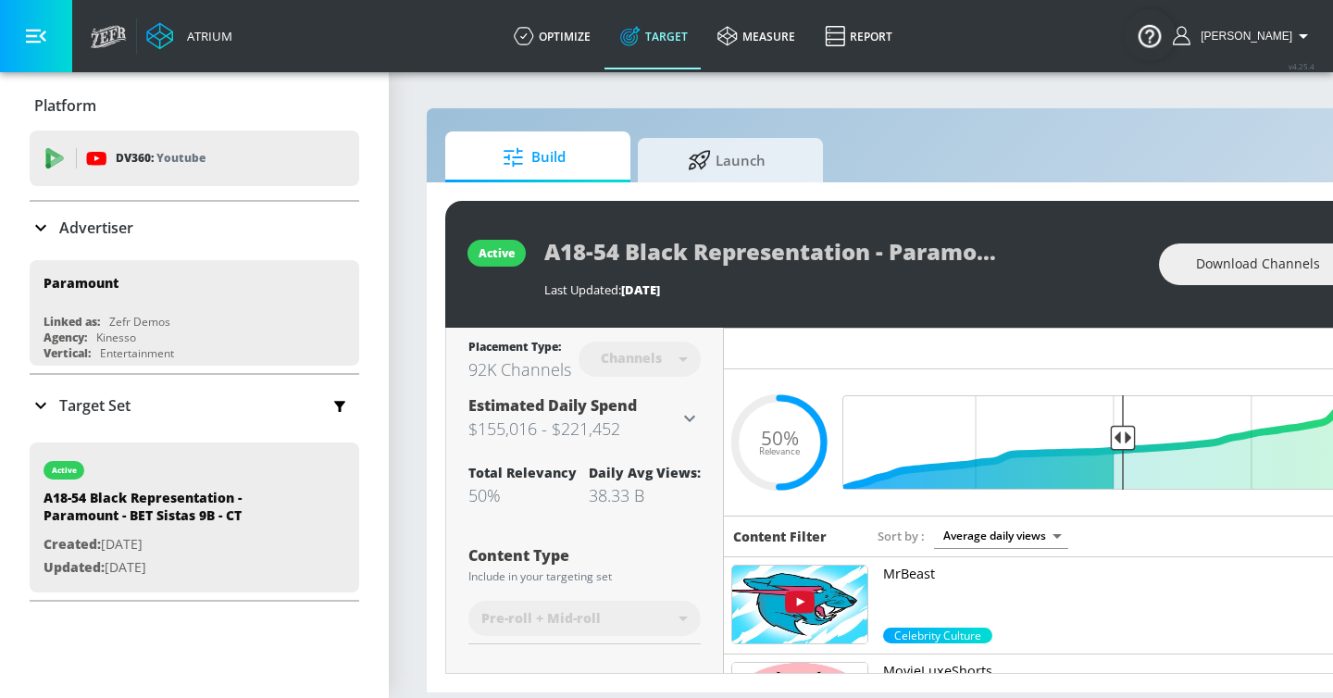
click at [690, 404] on div "Estimated Daily Spend $155,016 - $221,452" at bounding box center [584, 418] width 232 height 46
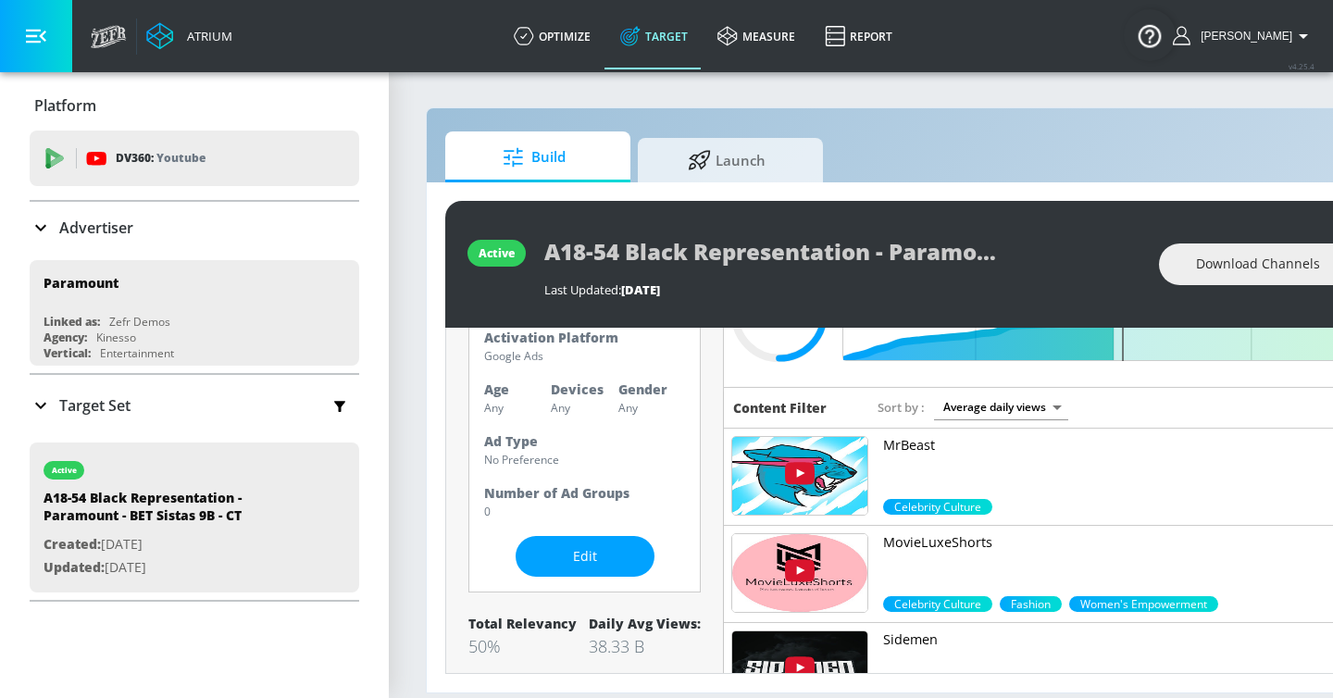
scroll to position [148, 0]
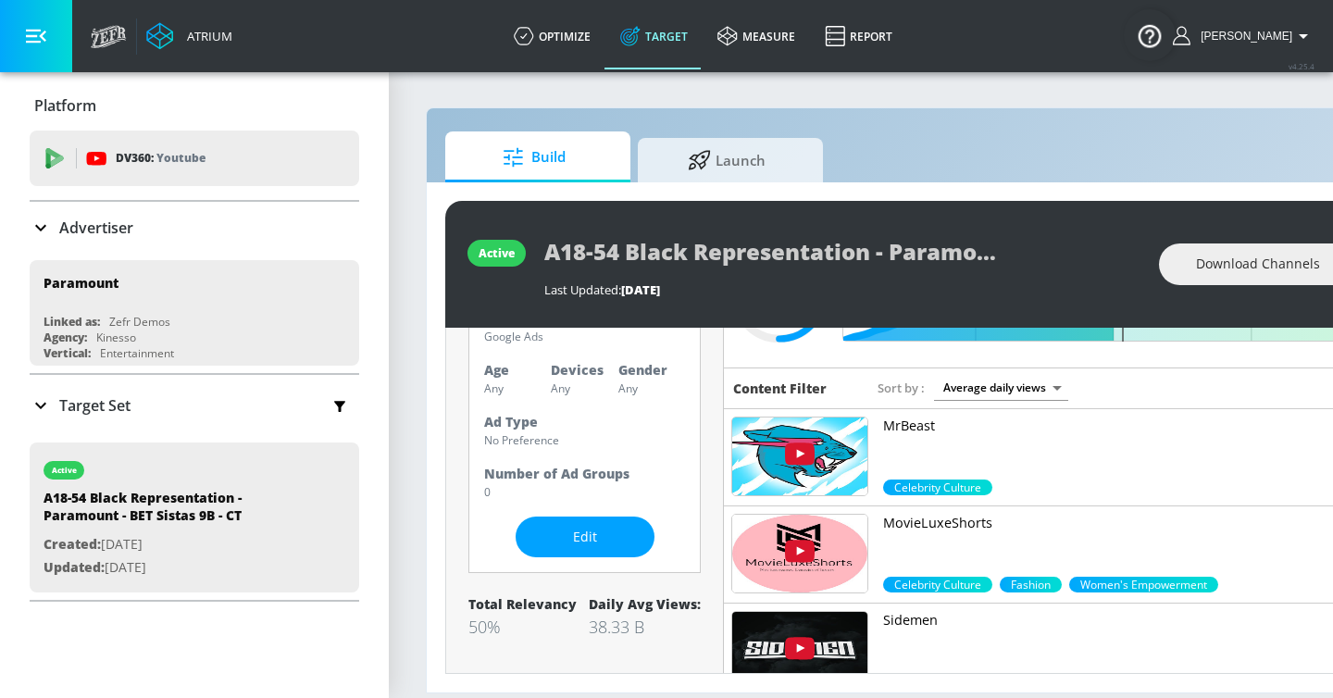
click at [575, 558] on div "Activation Platform Google Ads Age Any Devices Any Gender Any Ad Type No Prefer…" at bounding box center [584, 433] width 232 height 280
click at [574, 539] on span "Edit" at bounding box center [585, 537] width 65 height 23
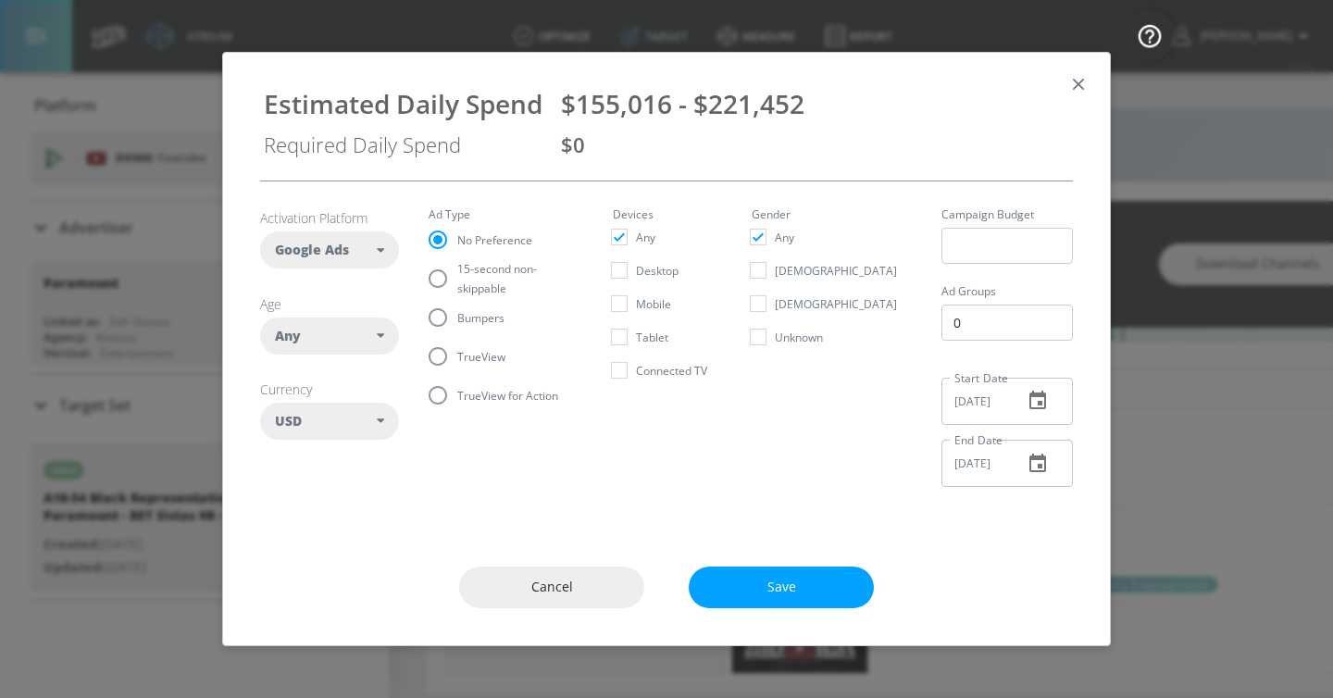
click at [371, 327] on div "Any" at bounding box center [326, 336] width 102 height 19
click at [318, 453] on div "18-24" at bounding box center [321, 456] width 33 height 18
checkbox input "false"
checkbox input "true"
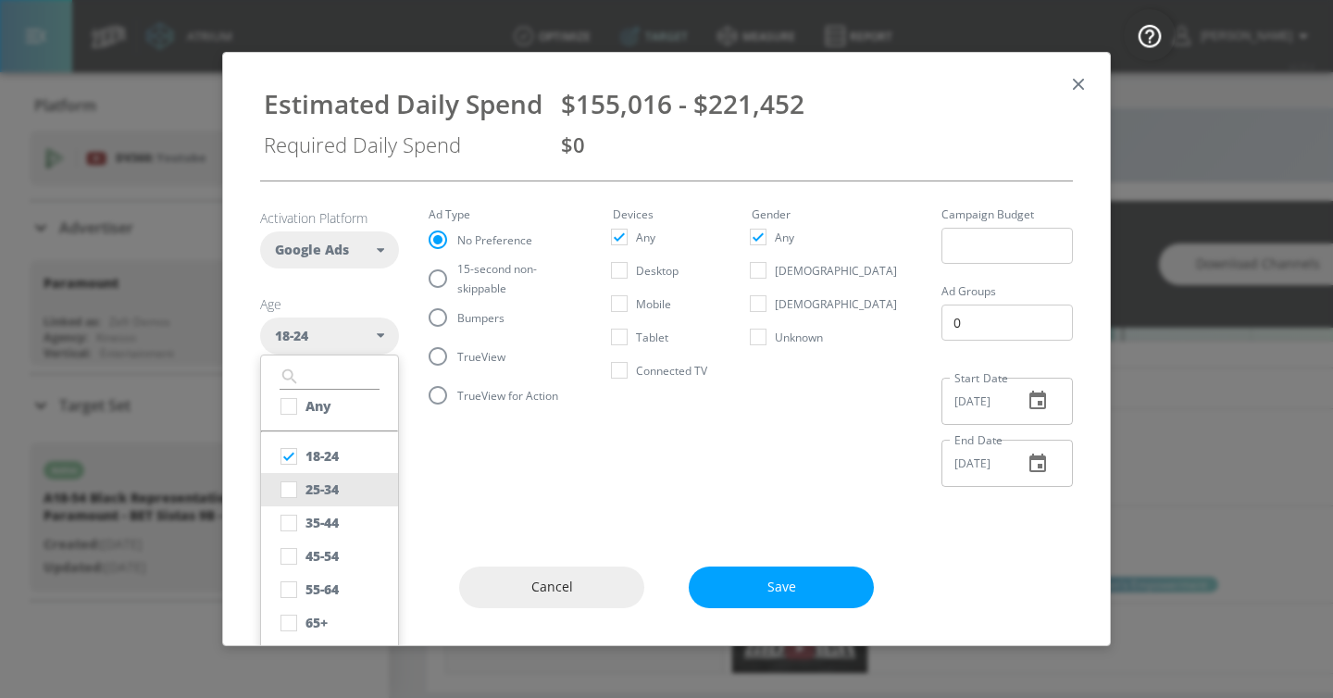
click at [307, 489] on div "25-34" at bounding box center [321, 489] width 33 height 18
checkbox input "true"
click at [287, 514] on input "checkbox" at bounding box center [288, 522] width 33 height 33
checkbox input "true"
click at [287, 544] on input "checkbox" at bounding box center [288, 556] width 33 height 33
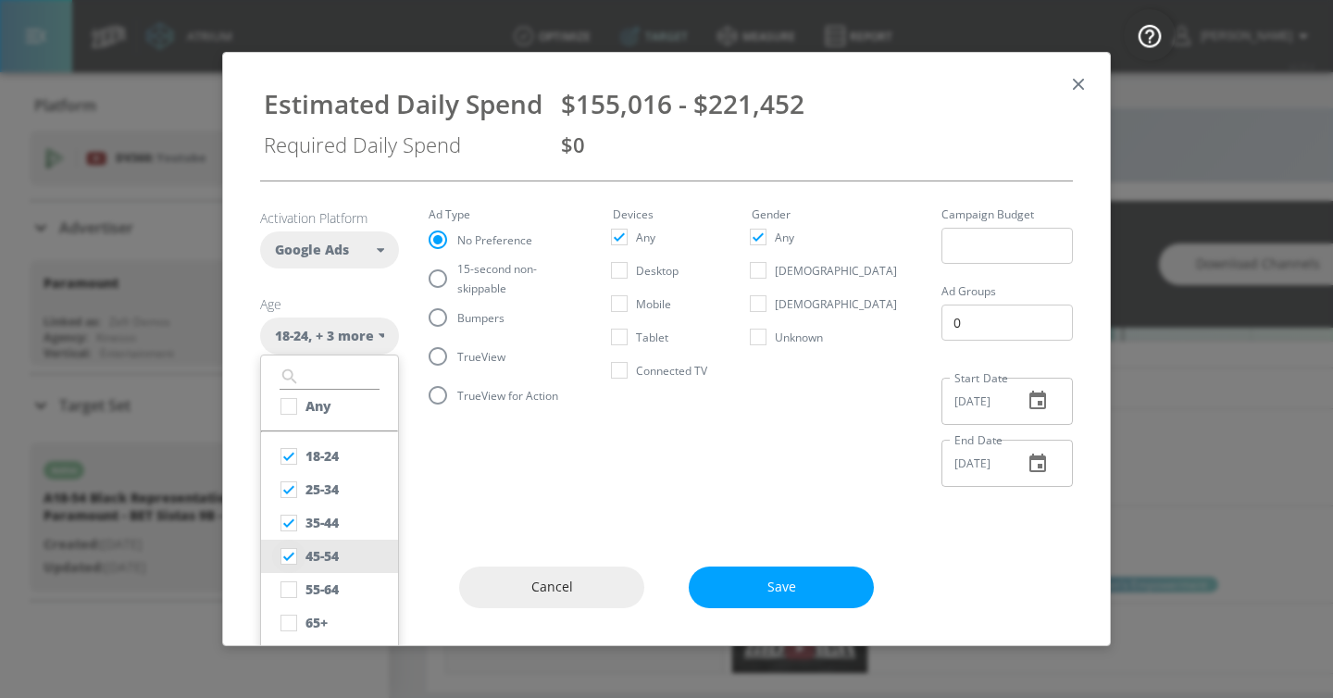
click at [287, 571] on input "checkbox" at bounding box center [288, 556] width 33 height 33
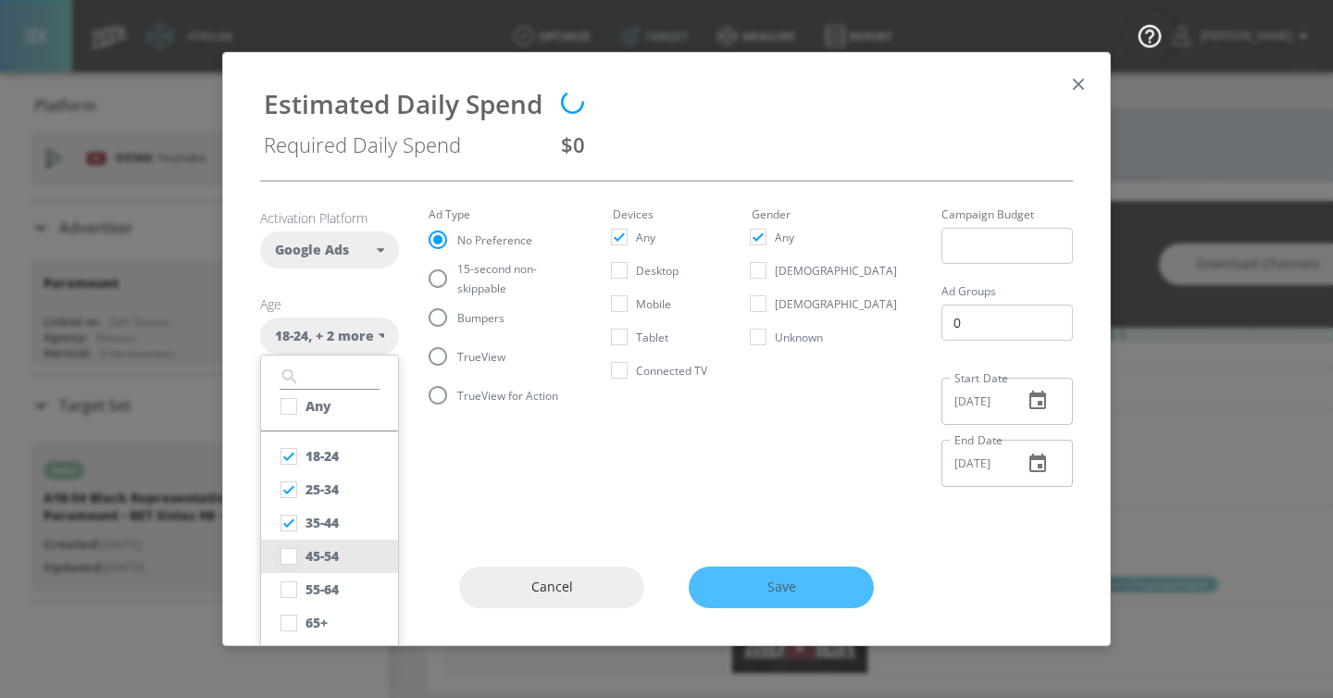
click at [286, 571] on input "checkbox" at bounding box center [288, 556] width 33 height 33
checkbox input "true"
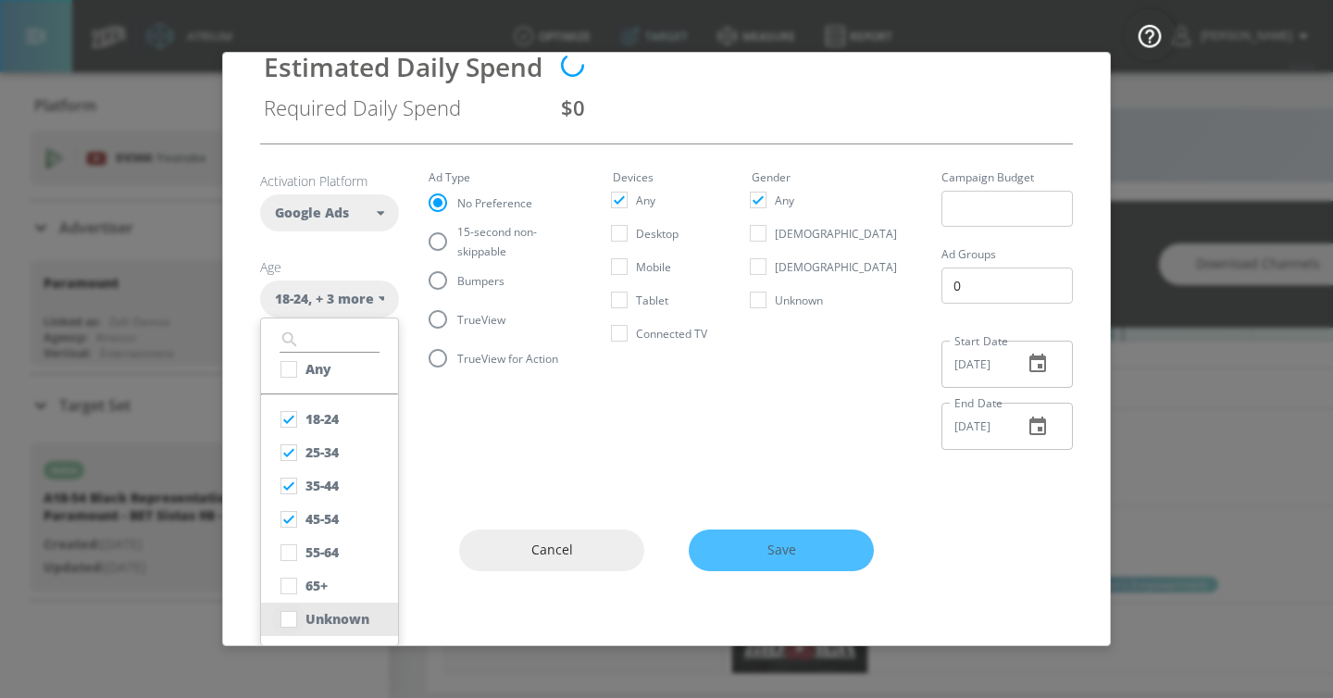
click at [287, 604] on input "checkbox" at bounding box center [288, 619] width 33 height 33
checkbox input "true"
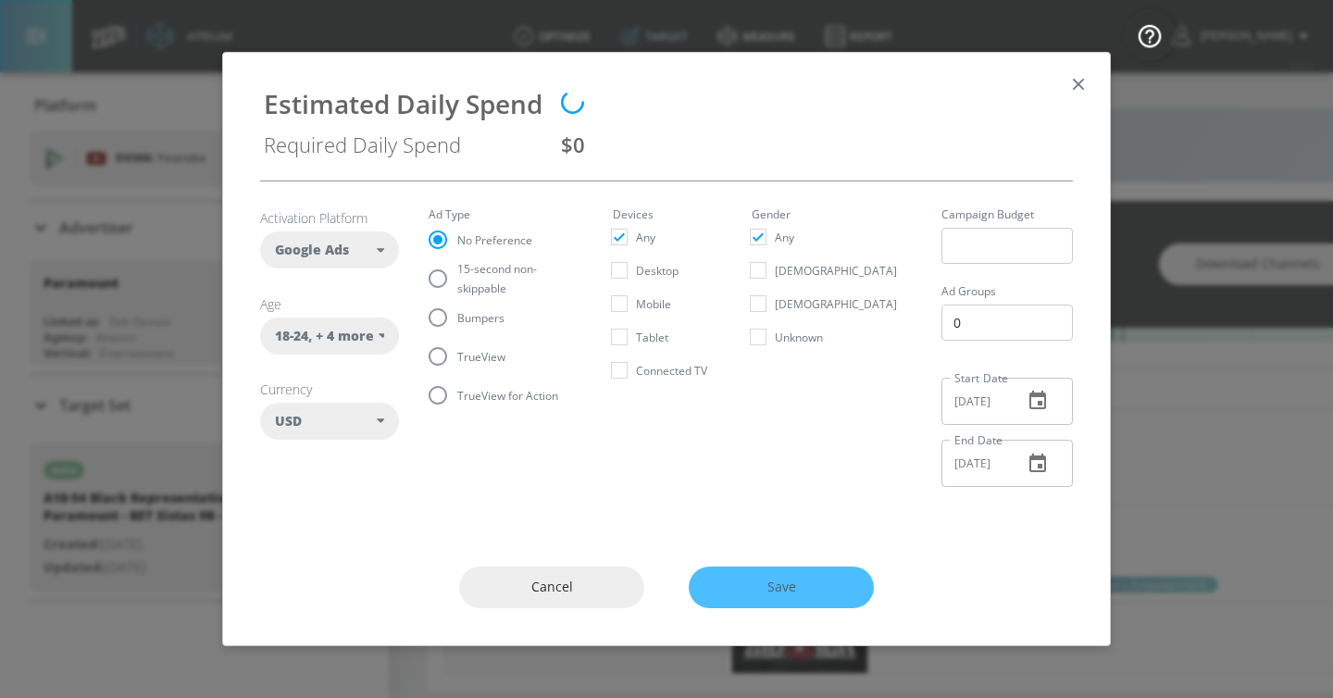
scroll to position [0, 0]
click at [452, 306] on fieldset "Ad Type No Preference 15-second non-skippable Bumpers TrueView TrueView for Act…" at bounding box center [506, 311] width 155 height 205
click at [440, 361] on input "TrueView" at bounding box center [437, 356] width 39 height 39
radio input "true"
radio input "false"
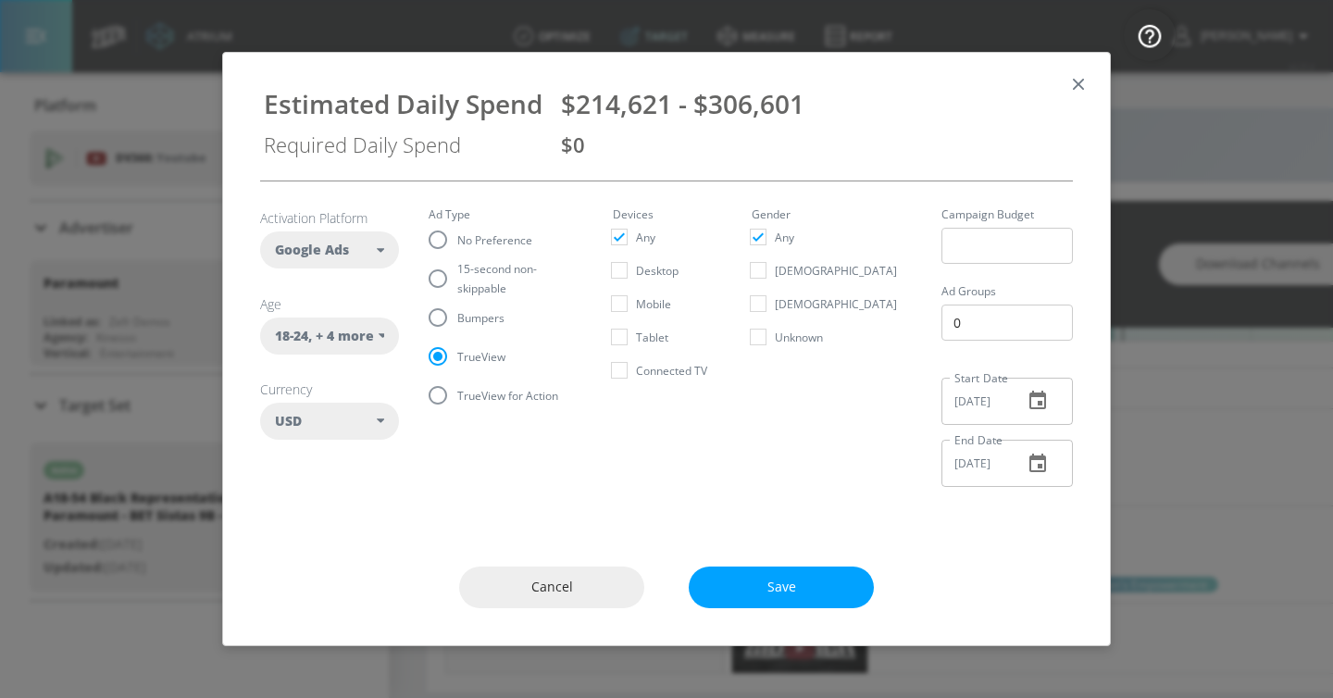
click at [462, 289] on label "15-second non-skippable" at bounding box center [493, 278] width 150 height 39
click at [457, 289] on input "15-second non-skippable" at bounding box center [437, 278] width 39 height 39
radio input "true"
radio input "false"
click at [440, 311] on input "Bumpers" at bounding box center [437, 317] width 39 height 39
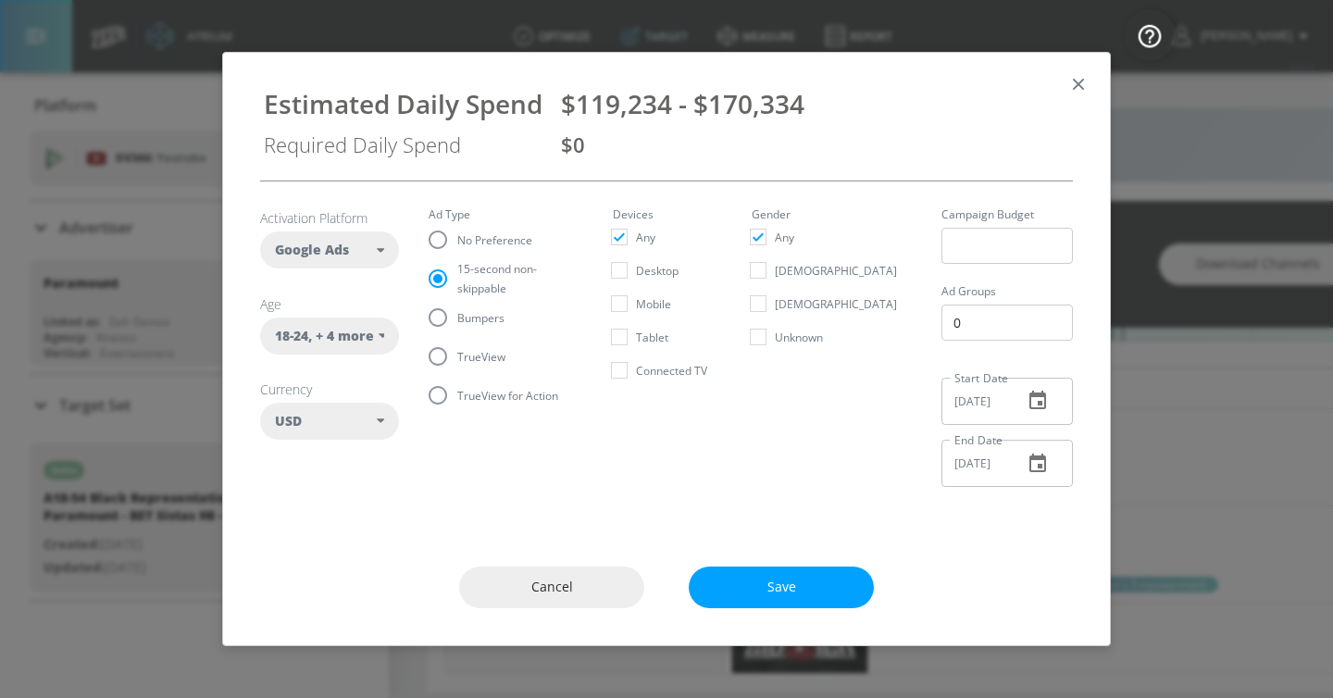
radio input "true"
radio input "false"
